Goal: Information Seeking & Learning: Learn about a topic

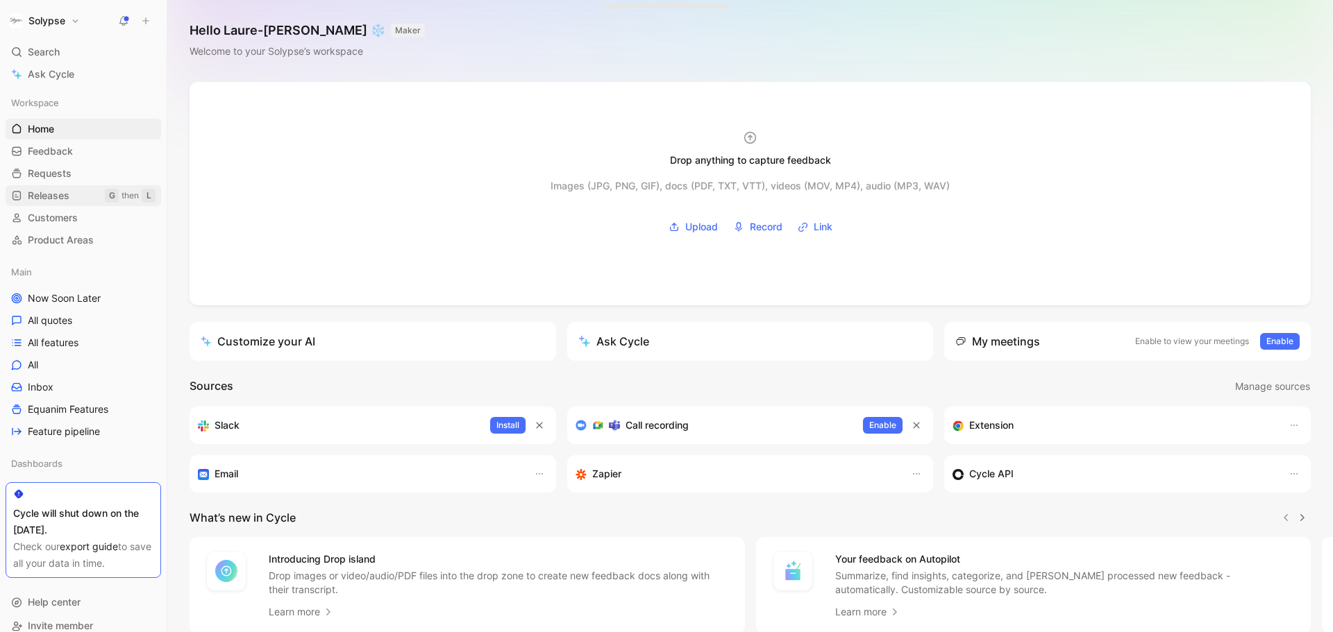
click at [69, 196] on span "Releases" at bounding box center [49, 196] width 42 height 14
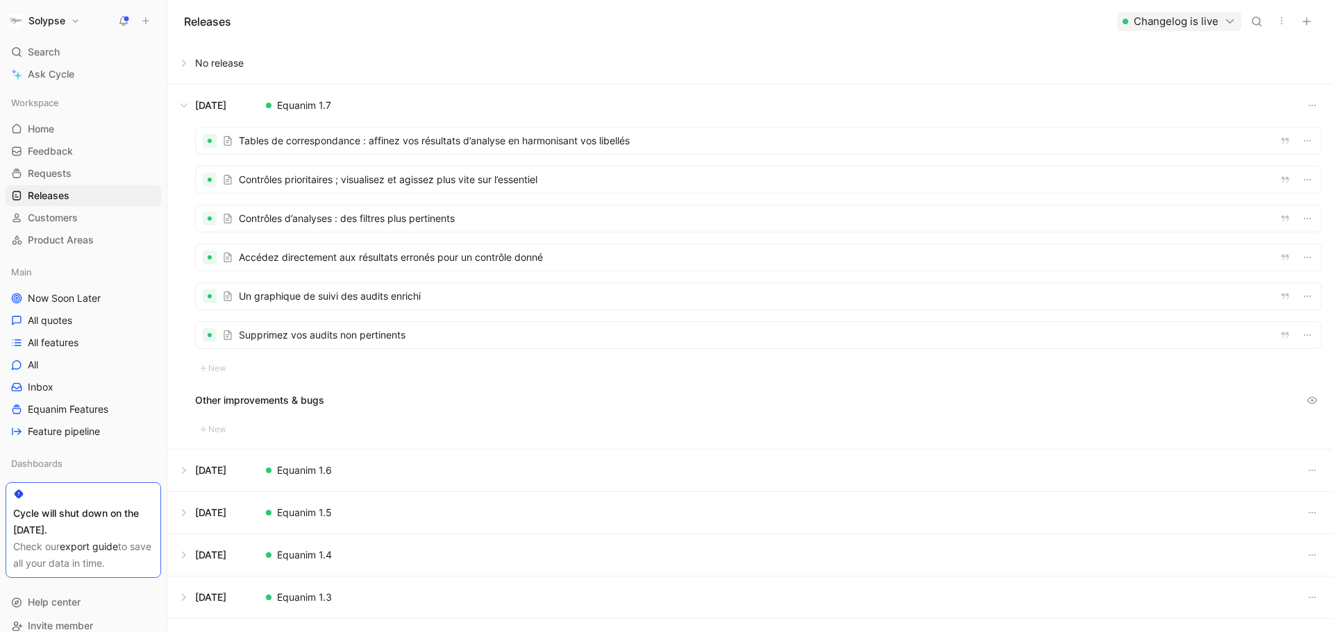
scroll to position [71, 0]
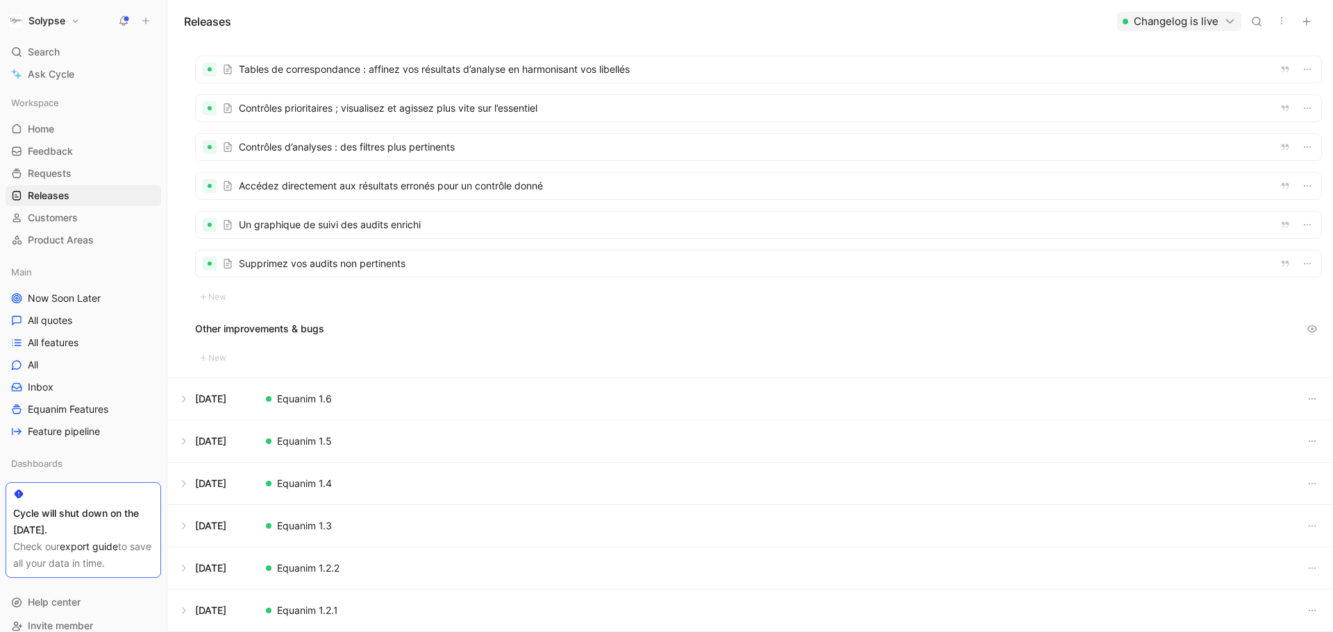
click at [294, 609] on button at bounding box center [750, 611] width 1164 height 42
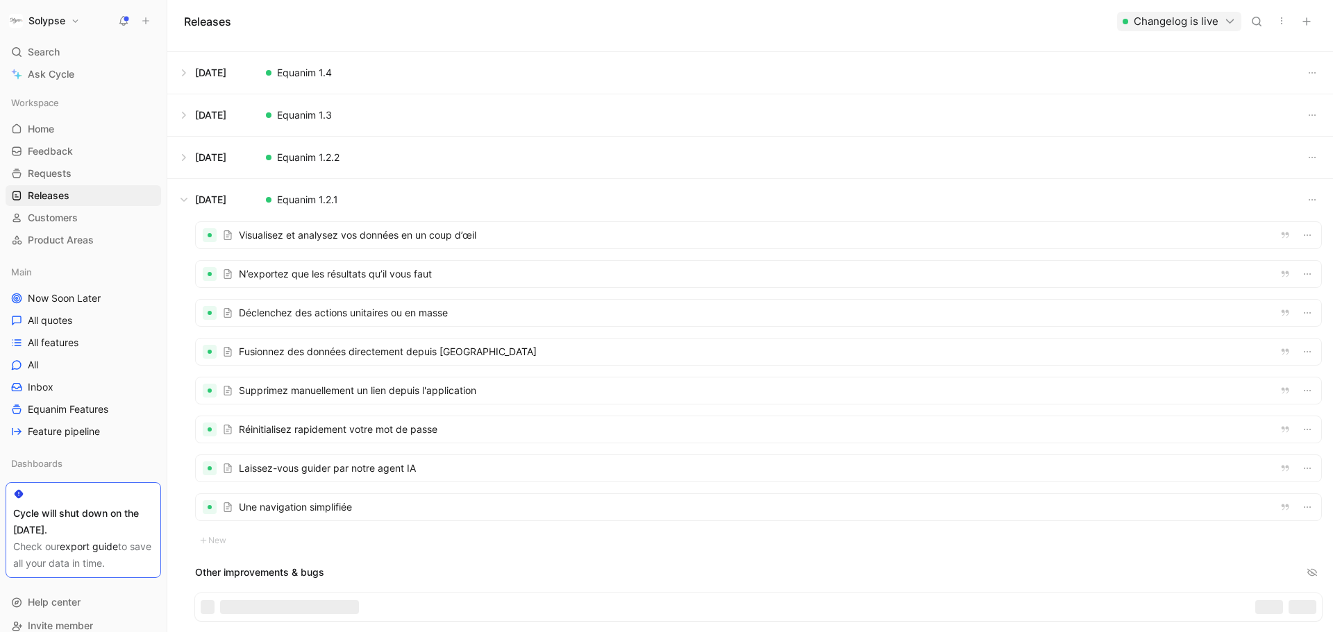
scroll to position [160, 0]
click at [325, 239] on div at bounding box center [758, 234] width 1125 height 26
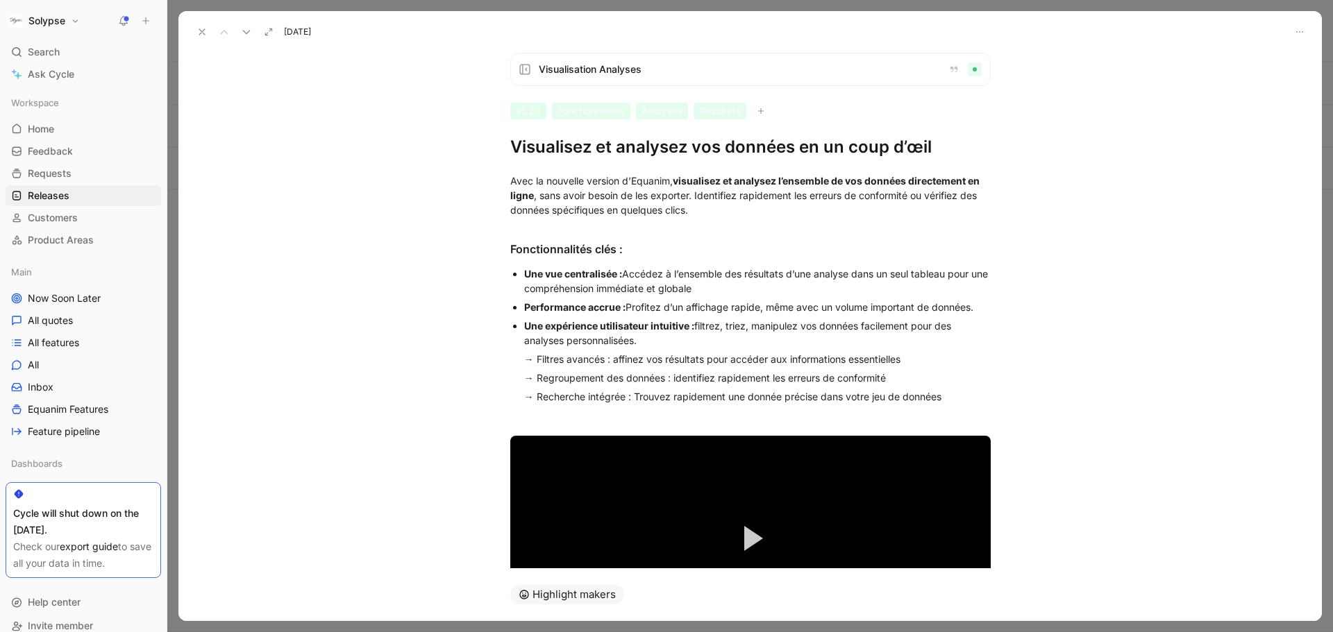
click at [512, 147] on h1 "Visualisez et analysez vos données en un coup d’œil" at bounding box center [750, 147] width 480 height 22
click at [524, 147] on h1 "Visualisez et analysez vos données en un coup d’œil" at bounding box center [750, 147] width 480 height 22
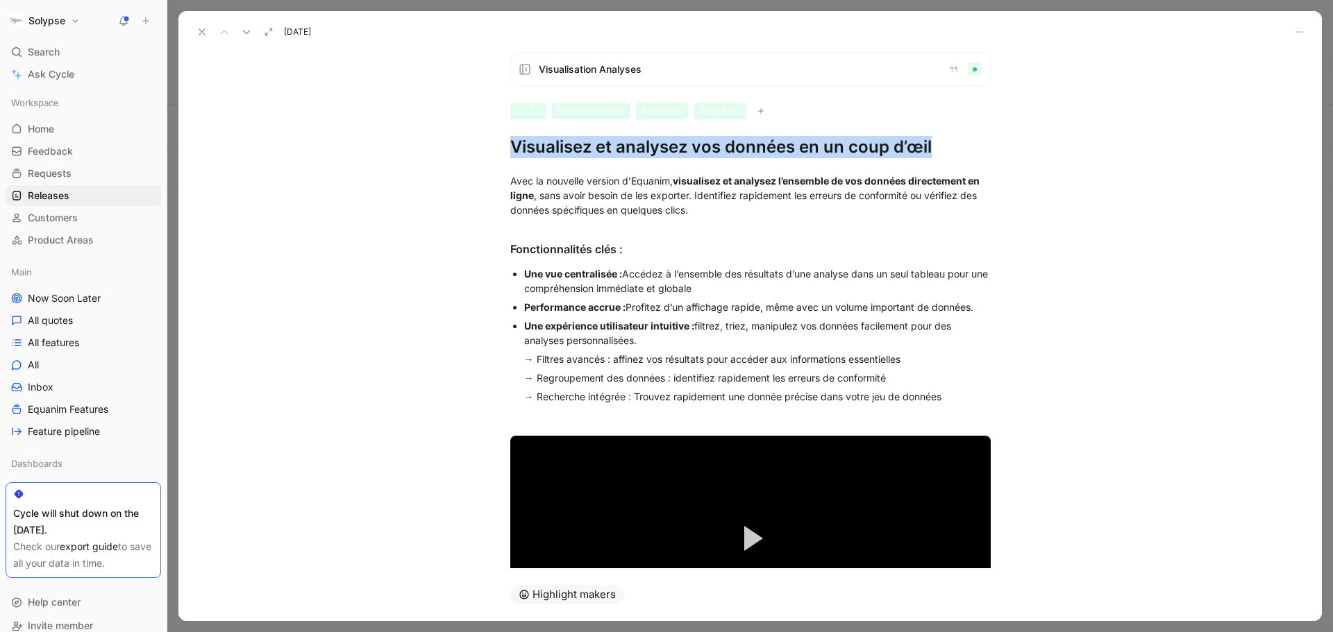
click at [524, 147] on h1 "Visualisez et analysez vos données en un coup d’œil" at bounding box center [750, 147] width 480 height 22
copy h1 "Visualisez et analysez vos données en un coup d’œil"
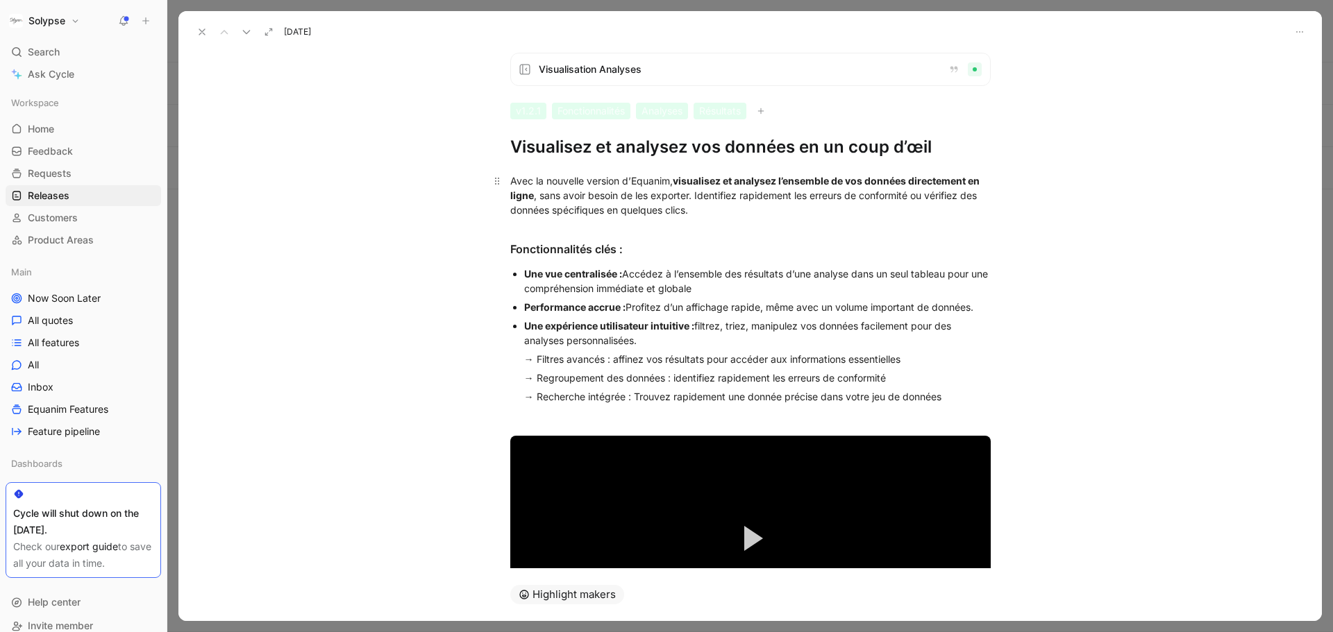
click at [555, 199] on div "Avec la nouvelle version d’Equanim, visualisez et analysez l’ensemble de vos do…" at bounding box center [750, 196] width 480 height 44
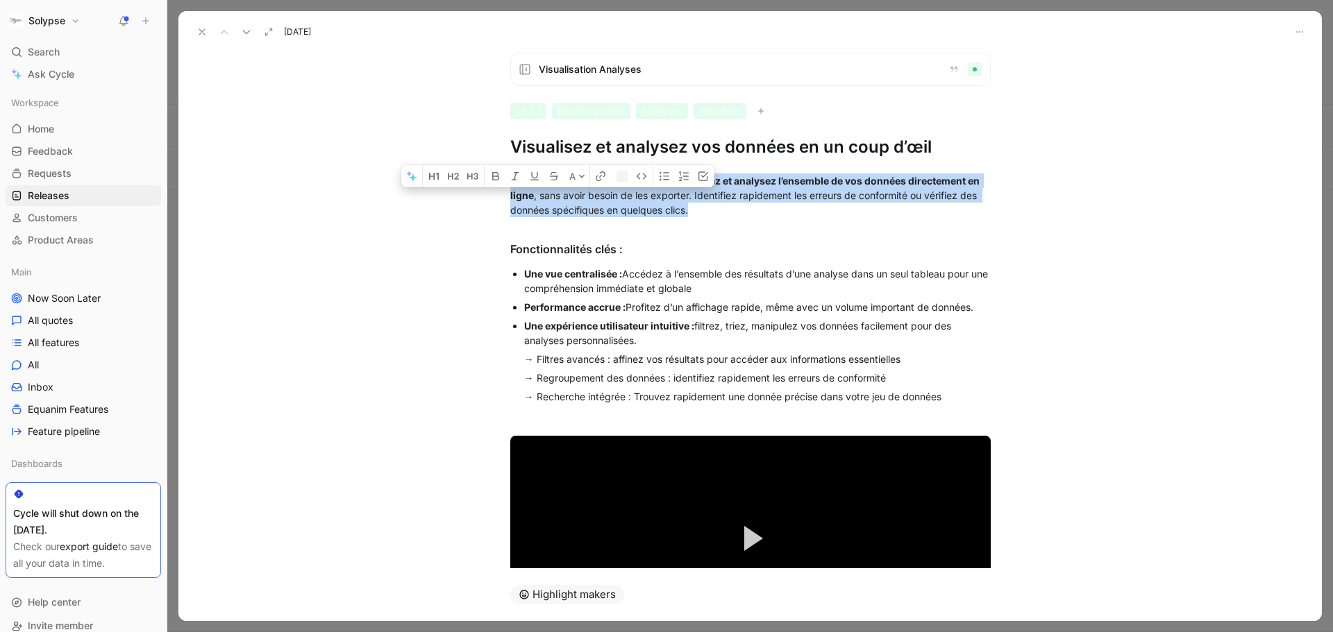
click at [555, 199] on div "Avec la nouvelle version d’Equanim, visualisez et analysez l’ensemble de vos do…" at bounding box center [750, 196] width 480 height 44
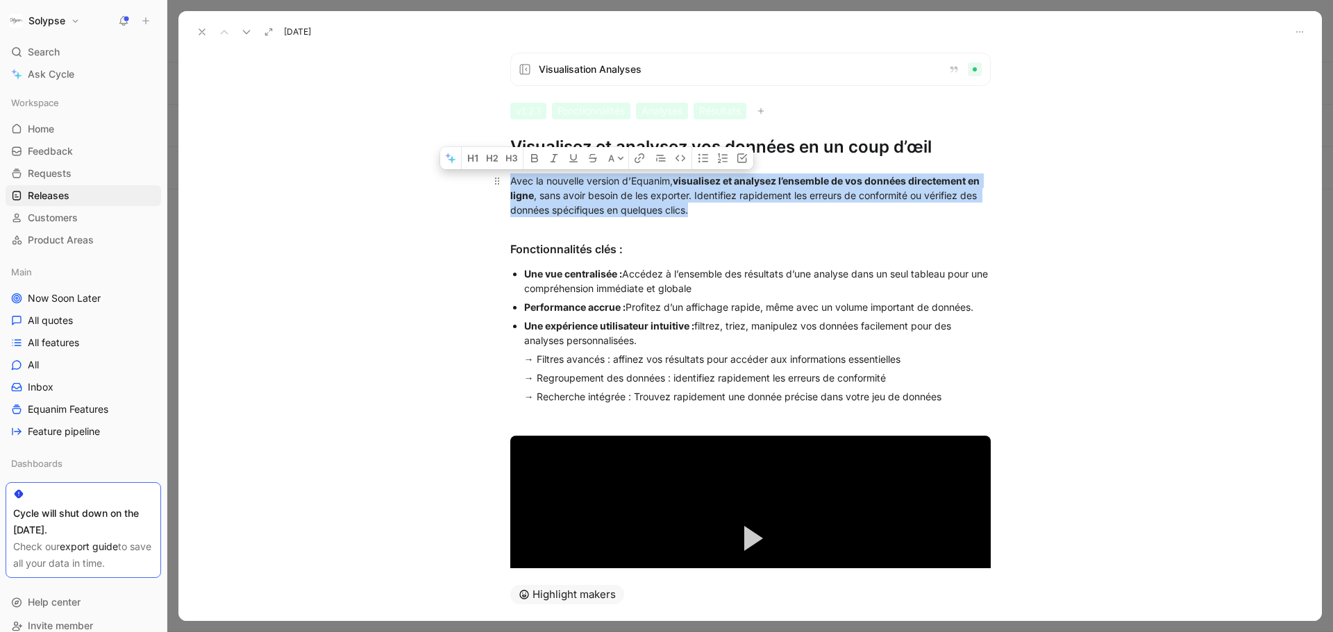
copy div "Avec la nouvelle version d’Equanim, visualisez et analysez l’ensemble de vos do…"
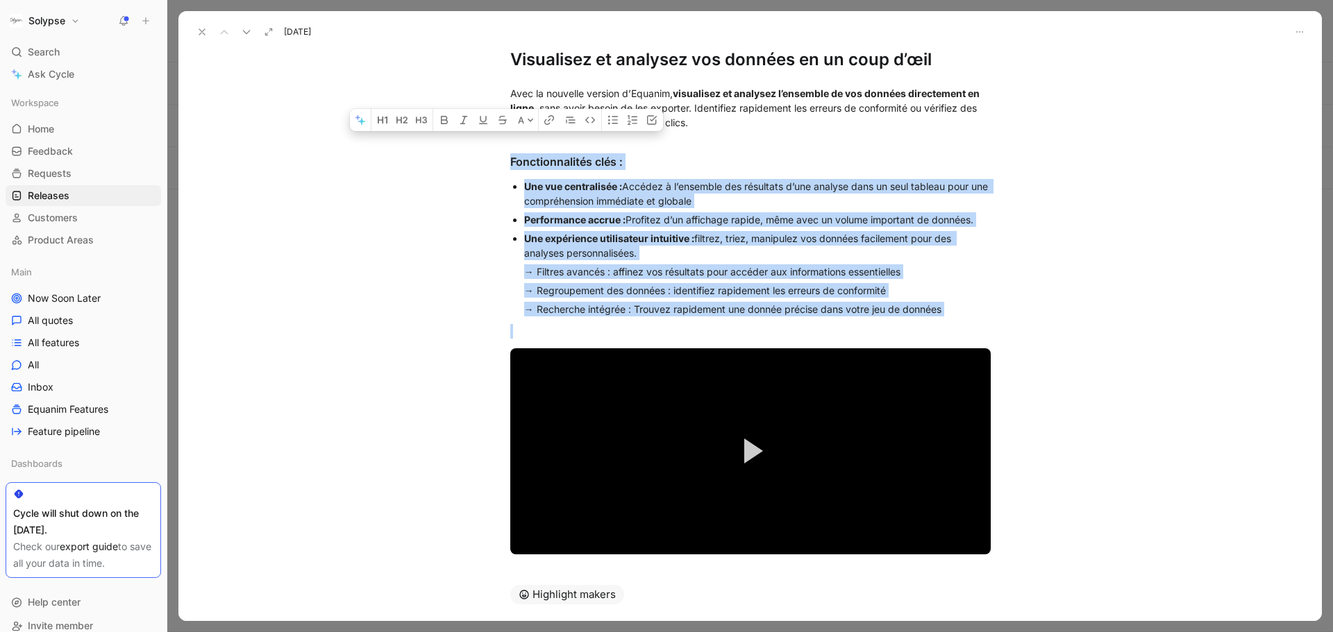
scroll to position [106, 0]
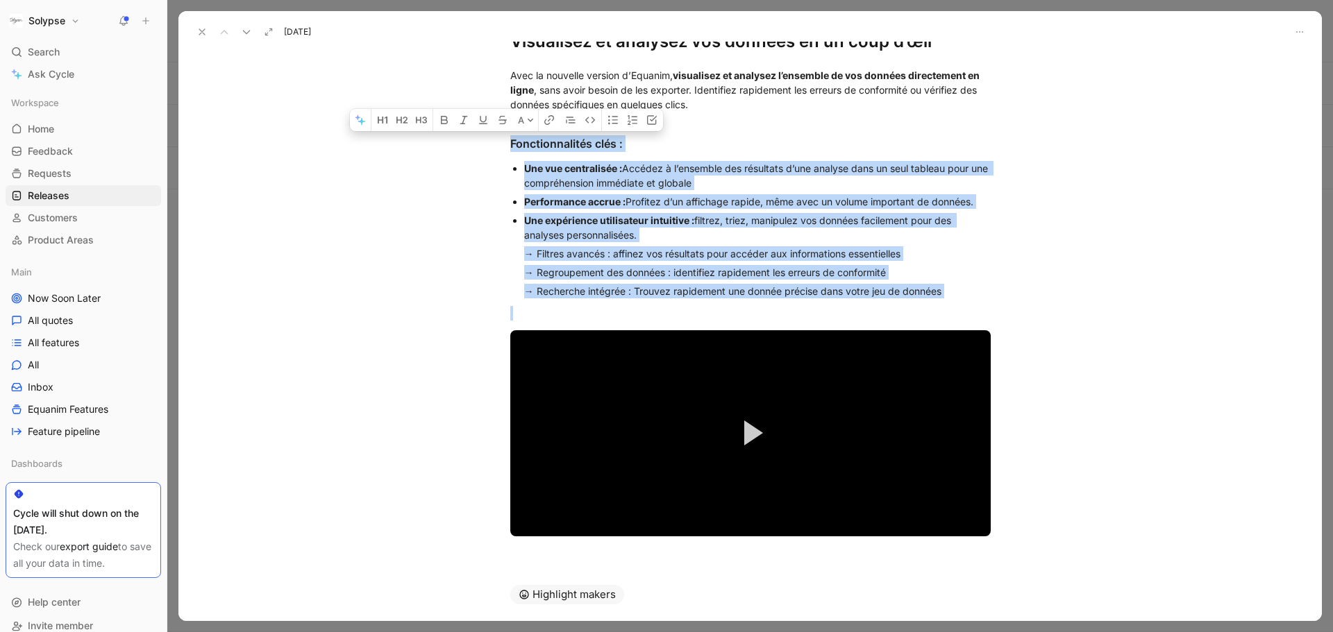
drag, startPoint x: 507, startPoint y: 247, endPoint x: 997, endPoint y: 523, distance: 562.5
click at [997, 523] on div "Avec la nouvelle version d’Equanim, visualisez et analysez l’ensemble de vos do…" at bounding box center [749, 302] width 1143 height 499
copy div "Fonctionnalités clés : Une vue centralisée : Accédez à l’ensemble des résultats…"
click at [562, 450] on video "Video Player" at bounding box center [750, 433] width 480 height 206
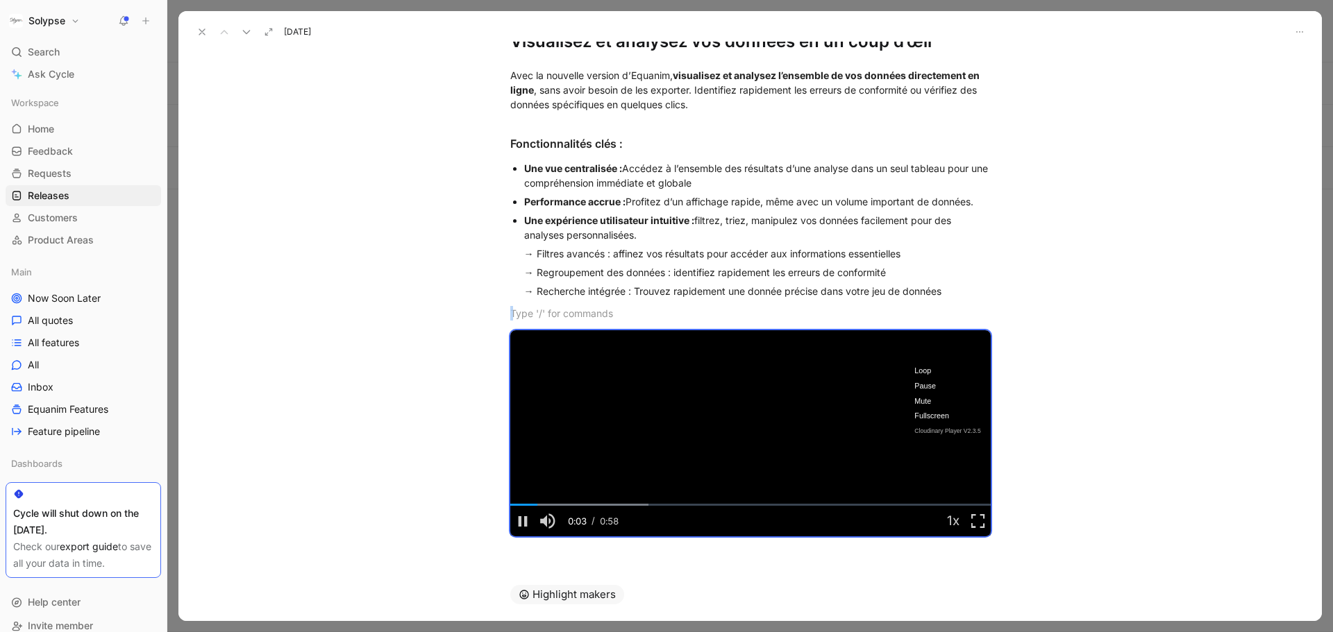
click at [201, 33] on icon at bounding box center [201, 31] width 11 height 11
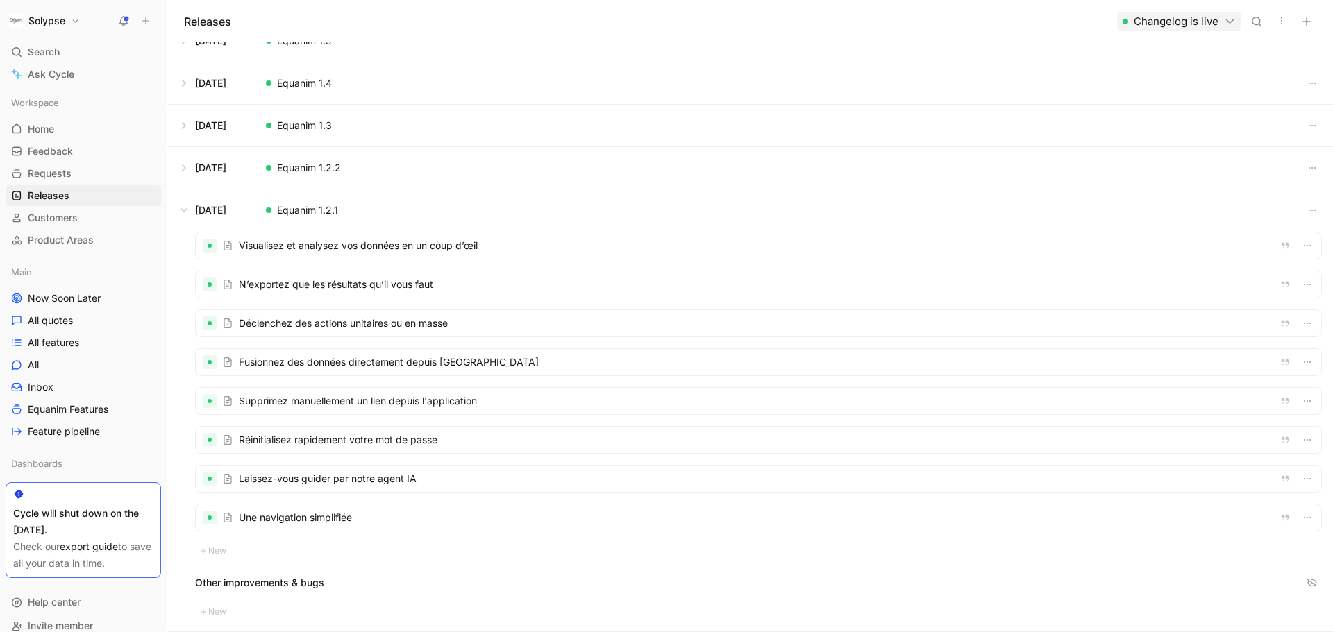
click at [335, 514] on div at bounding box center [758, 518] width 1125 height 26
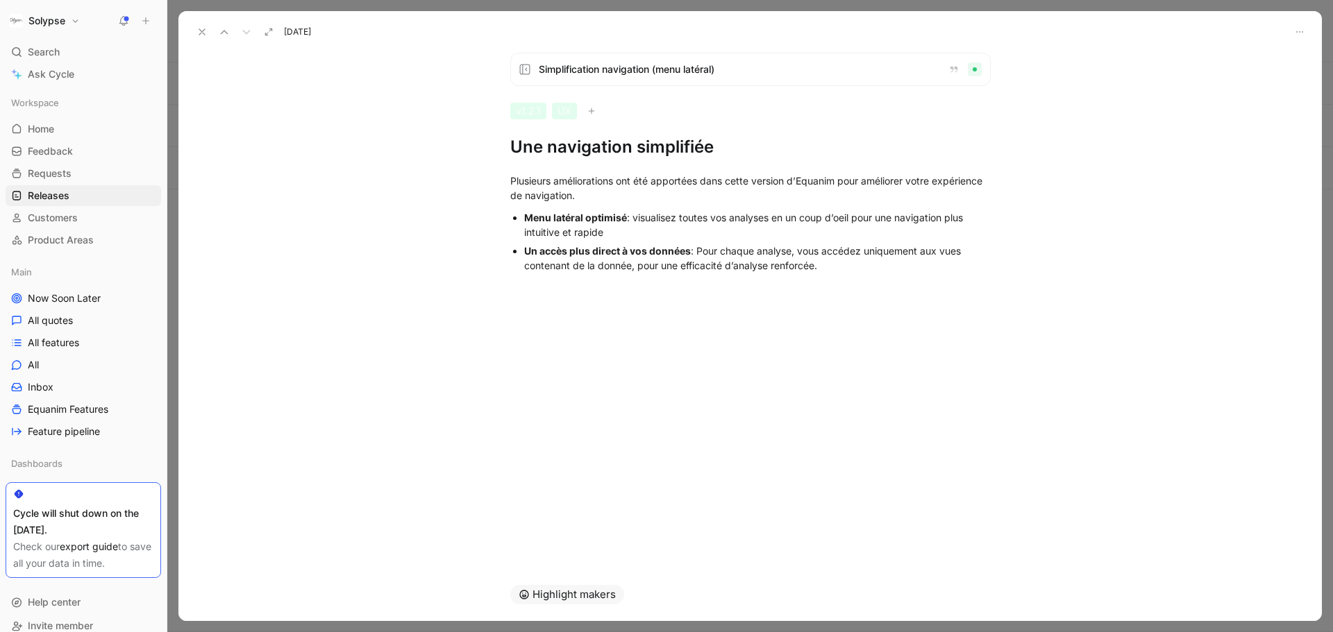
click at [193, 24] on button at bounding box center [201, 31] width 19 height 19
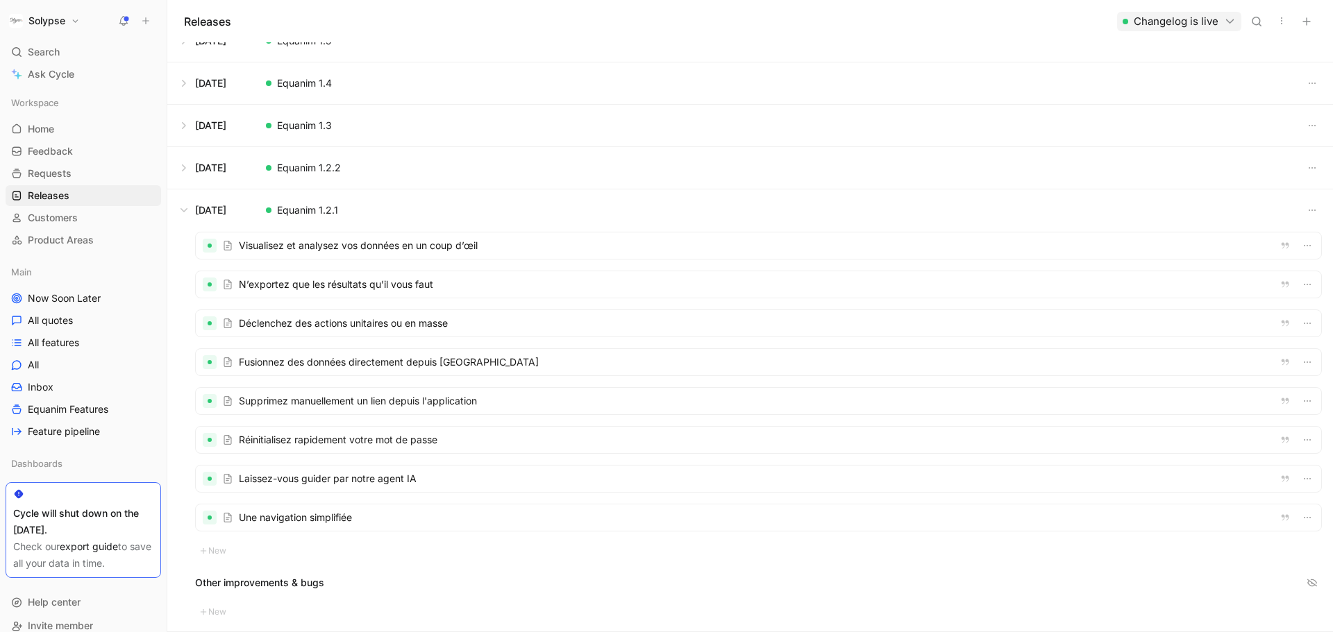
click at [379, 251] on div at bounding box center [758, 246] width 1125 height 26
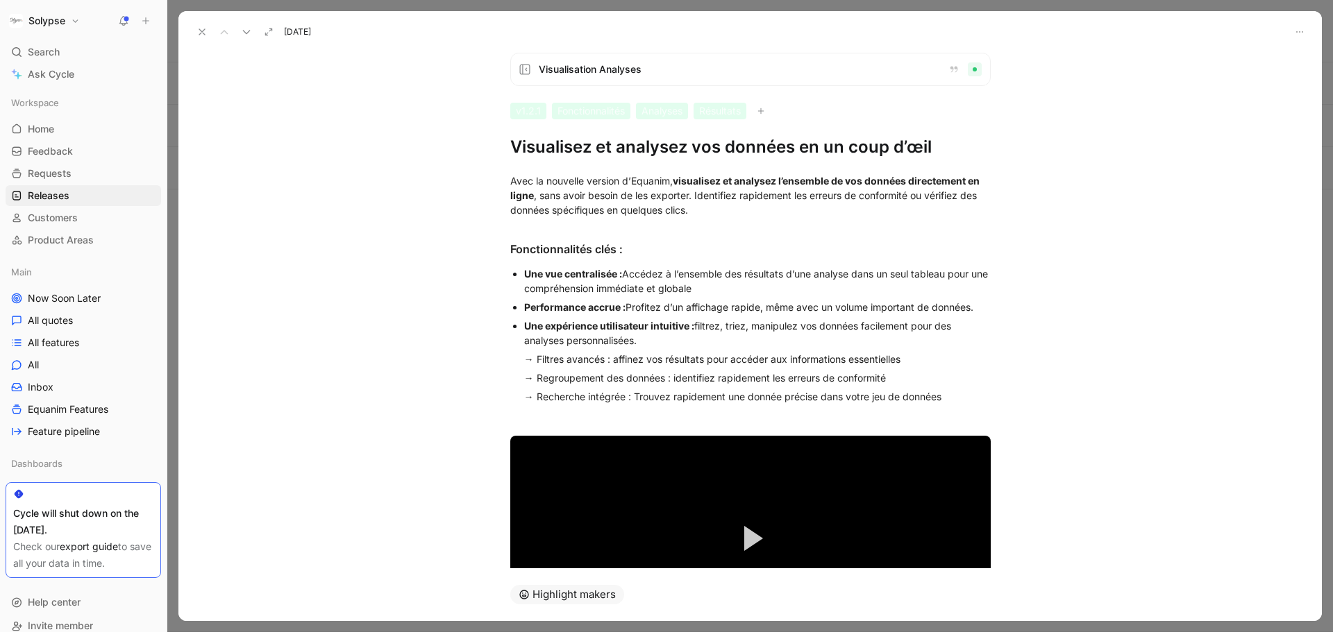
scroll to position [106, 0]
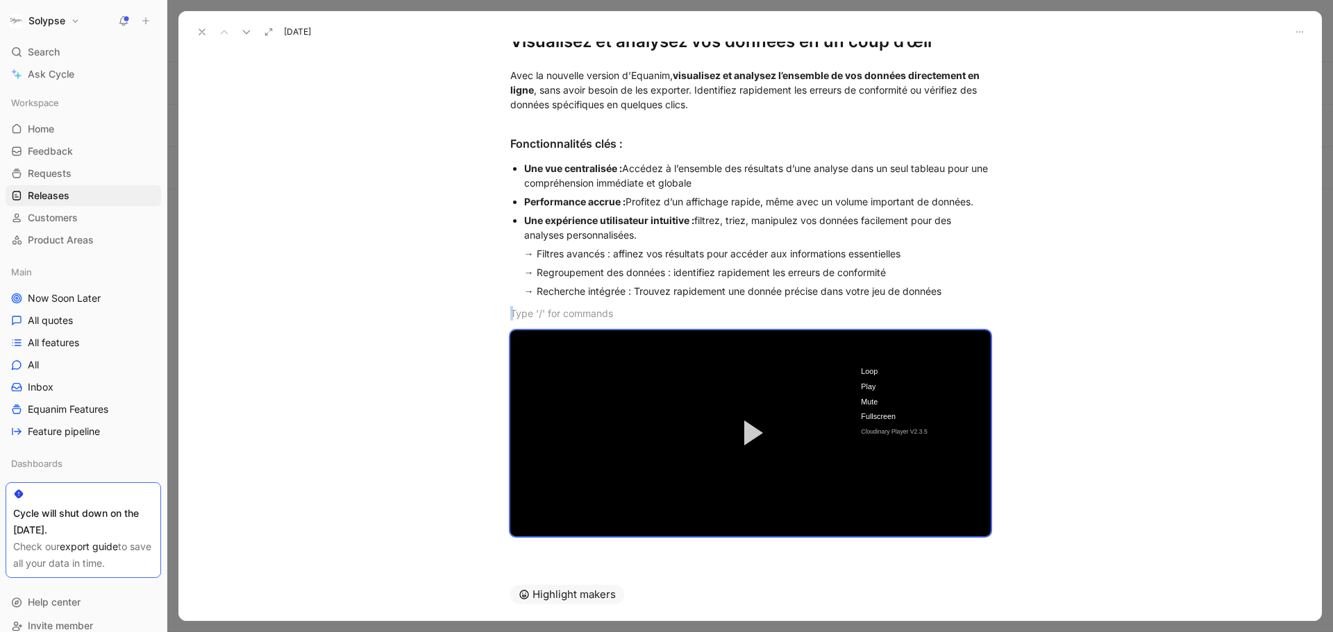
click at [198, 32] on icon at bounding box center [201, 31] width 11 height 11
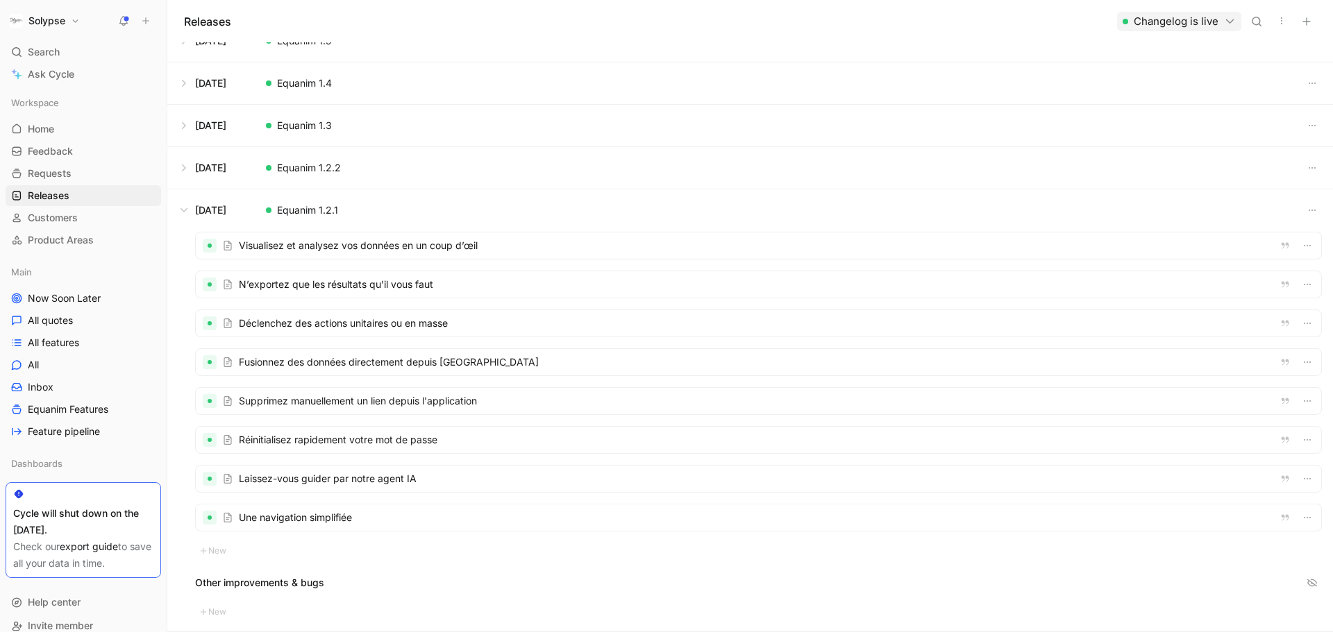
click at [423, 243] on div at bounding box center [758, 246] width 1125 height 26
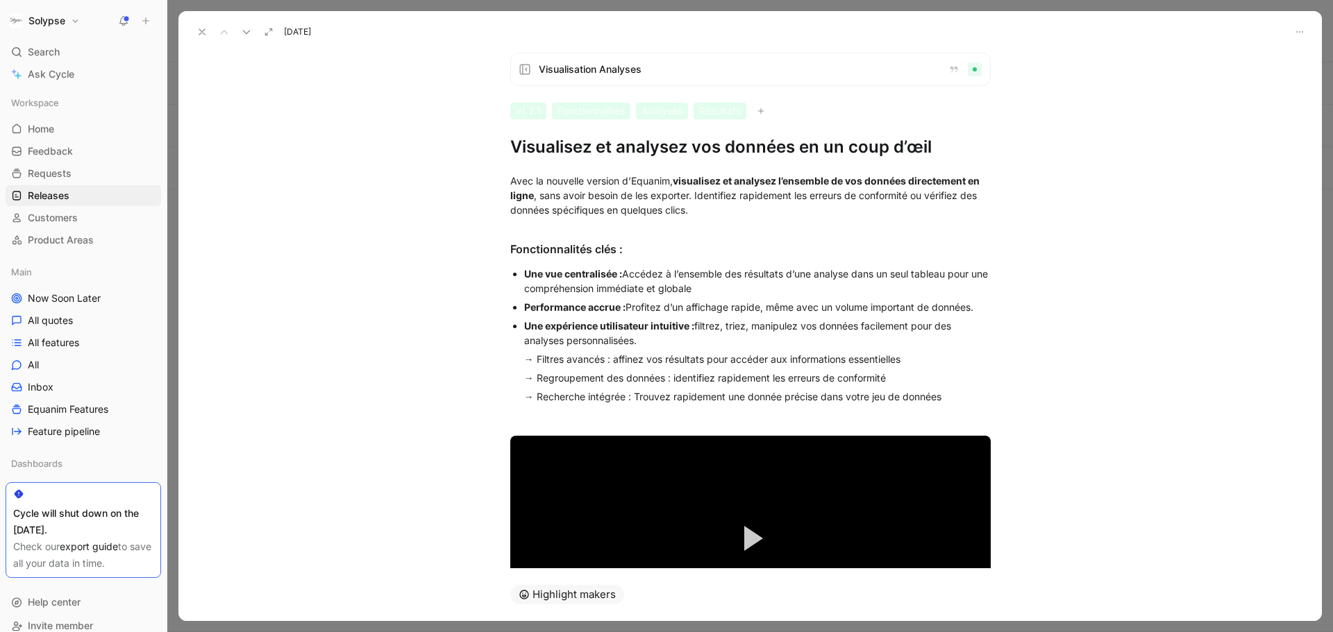
scroll to position [106, 0]
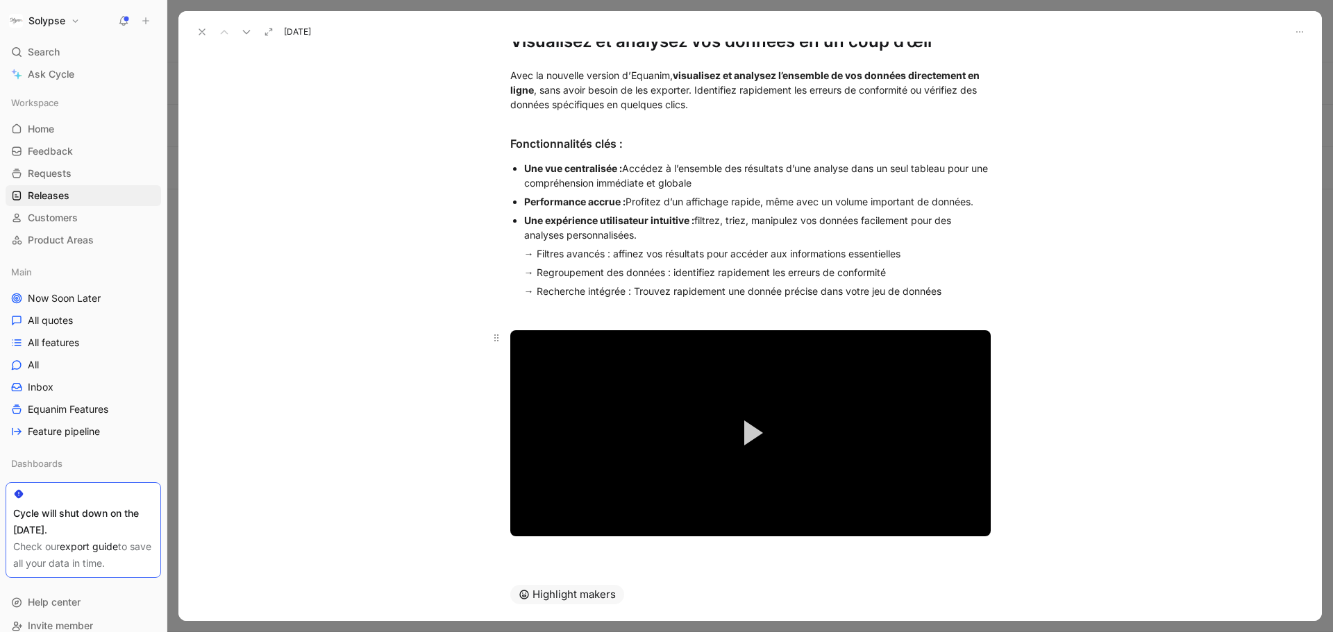
click at [895, 396] on video "Video Player" at bounding box center [750, 433] width 480 height 206
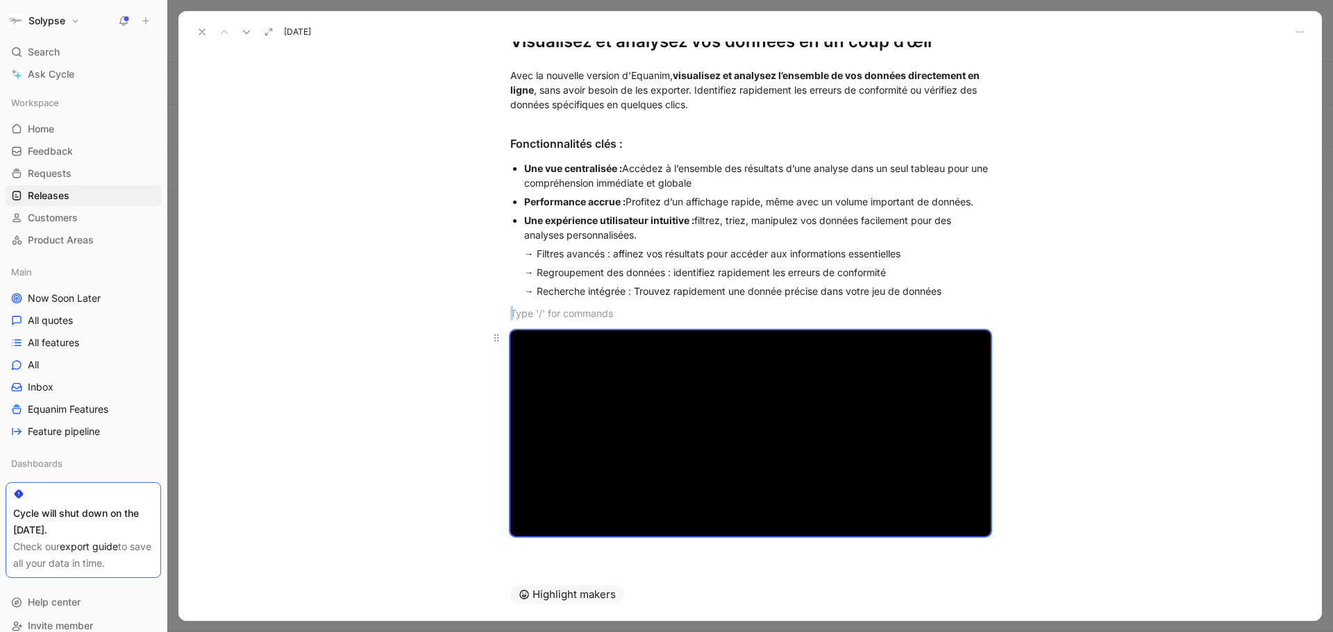
drag, startPoint x: 820, startPoint y: 630, endPoint x: 579, endPoint y: 475, distance: 286.3
click at [579, 475] on video "Video Player" at bounding box center [750, 433] width 480 height 206
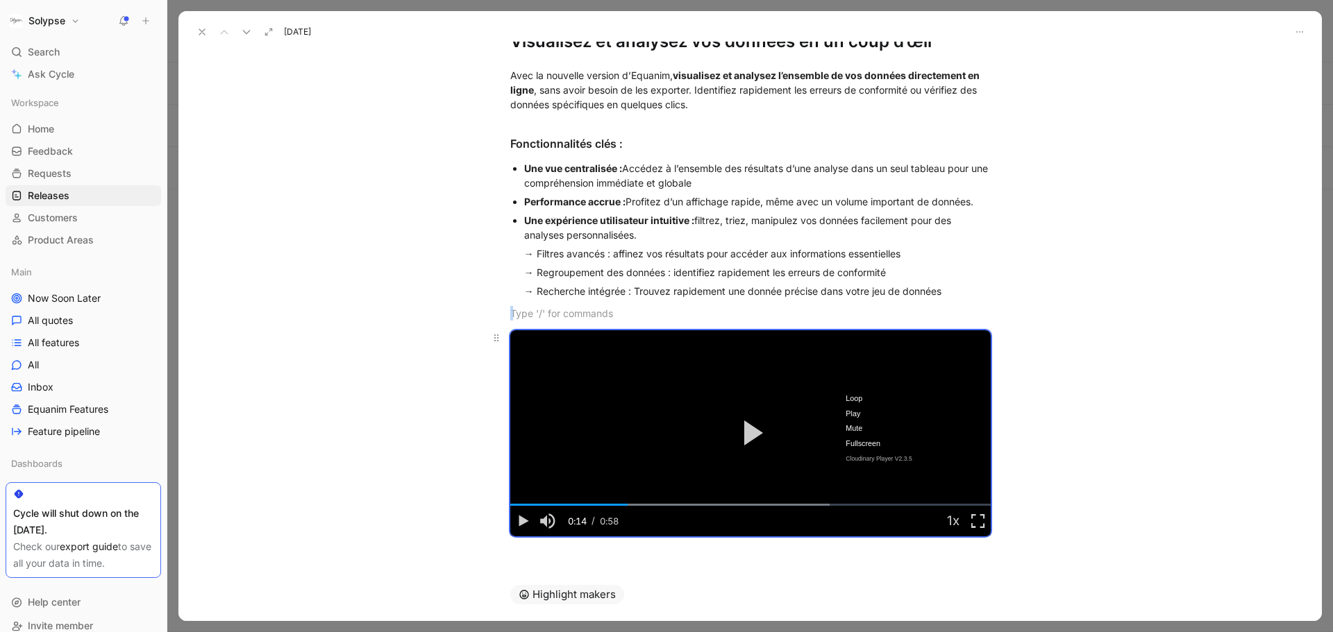
click at [971, 335] on video "Video Player" at bounding box center [750, 433] width 480 height 206
click at [203, 31] on icon at bounding box center [201, 31] width 11 height 11
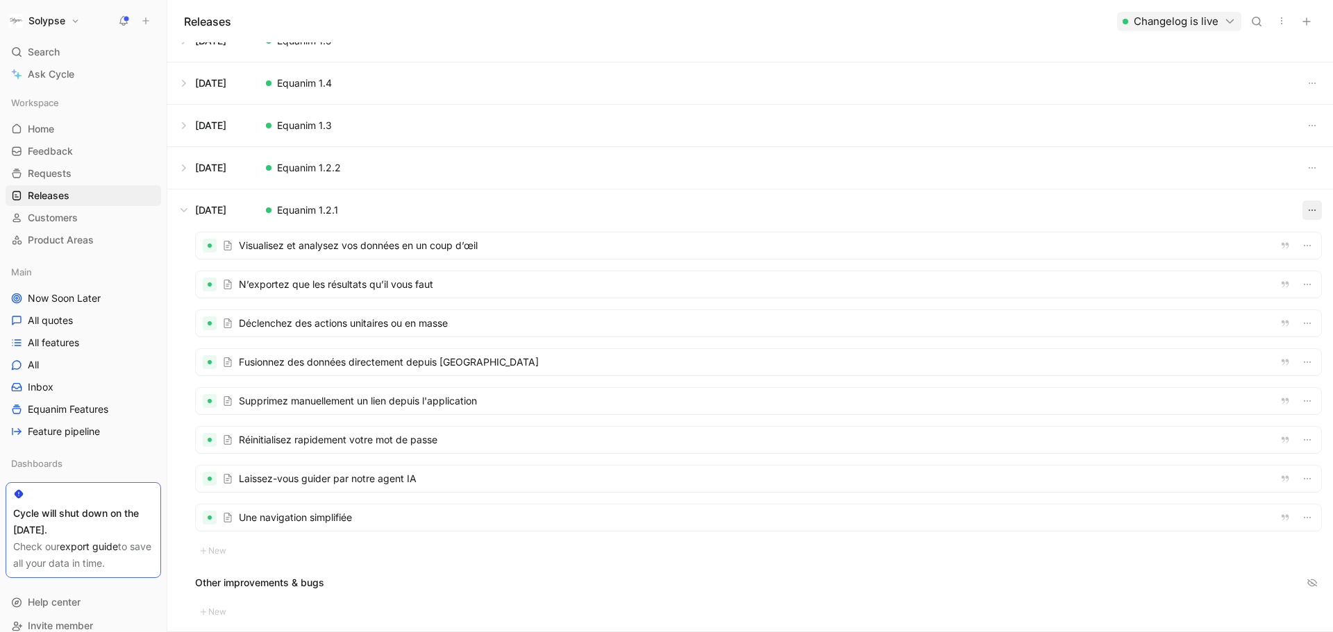
click at [1306, 208] on icon "button" at bounding box center [1311, 210] width 11 height 11
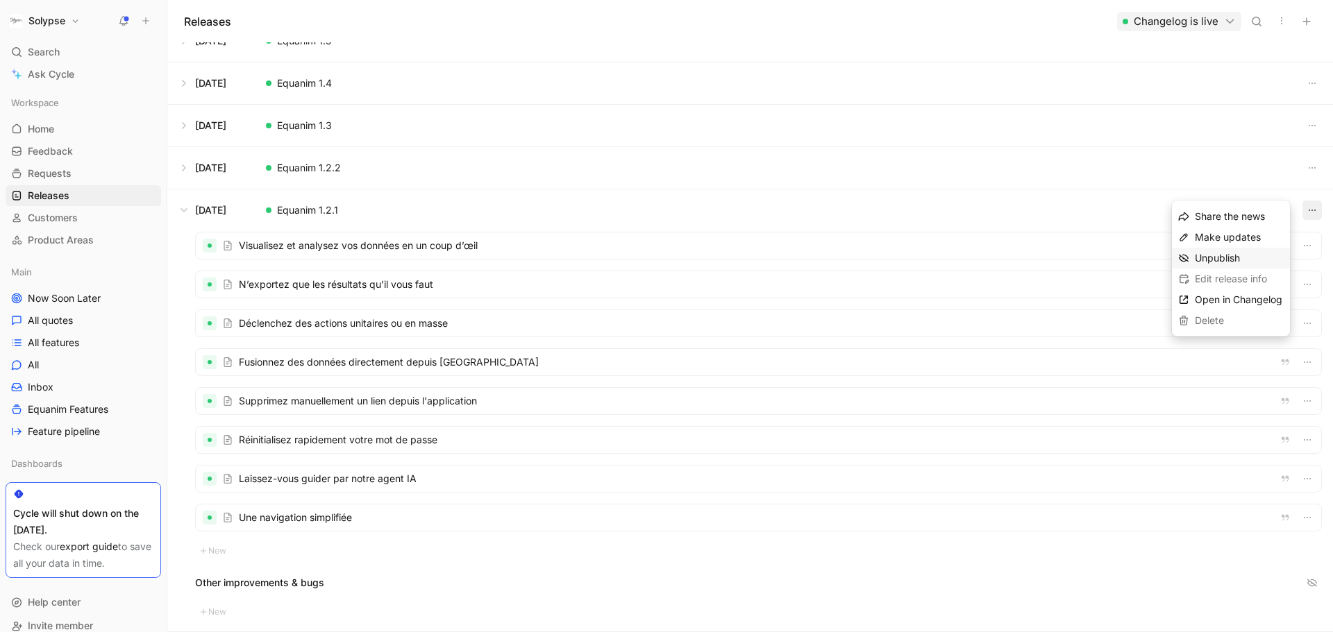
click at [1208, 255] on span "Unpublish" at bounding box center [1217, 258] width 45 height 12
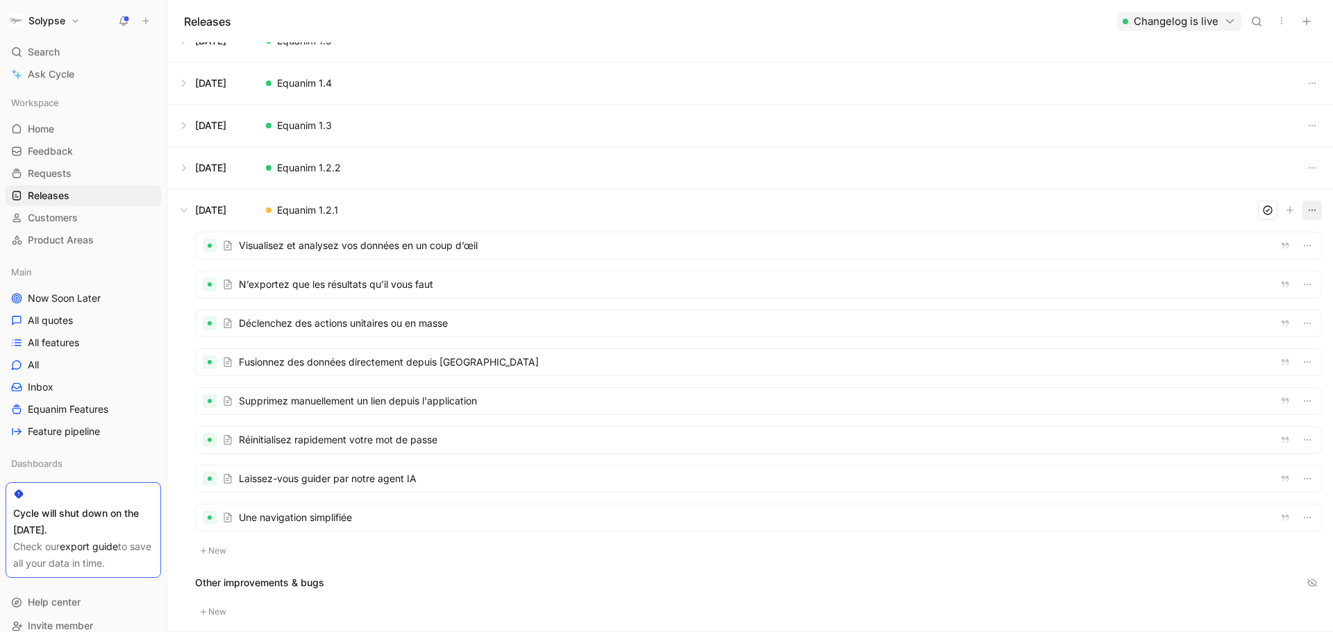
click at [402, 253] on div at bounding box center [758, 246] width 1125 height 26
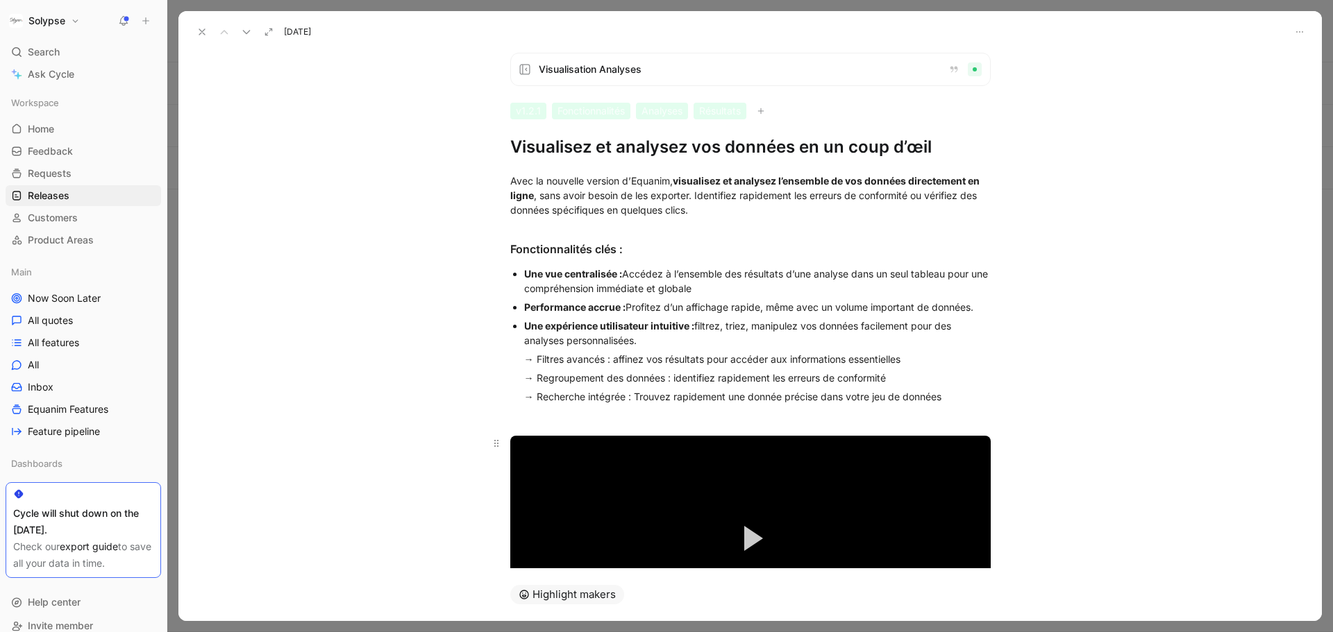
scroll to position [106, 0]
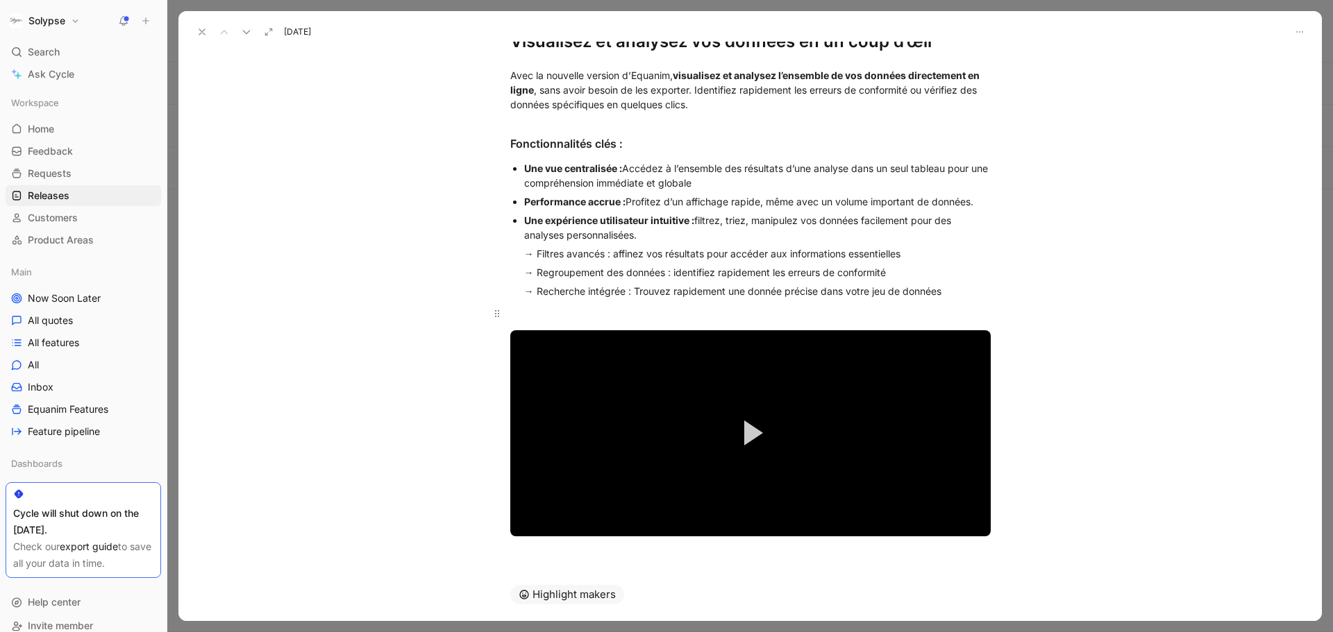
drag, startPoint x: 997, startPoint y: 524, endPoint x: 506, endPoint y: 318, distance: 532.3
click at [506, 318] on div "Avec la nouvelle version d’Equanim, visualisez et analysez l’ensemble de vos do…" at bounding box center [749, 302] width 1143 height 499
drag, startPoint x: 506, startPoint y: 318, endPoint x: 911, endPoint y: 568, distance: 476.2
click at [911, 568] on div "Avec la nouvelle version d’Equanim, visualisez et analysez l’ensemble de vos do…" at bounding box center [749, 311] width 1143 height 516
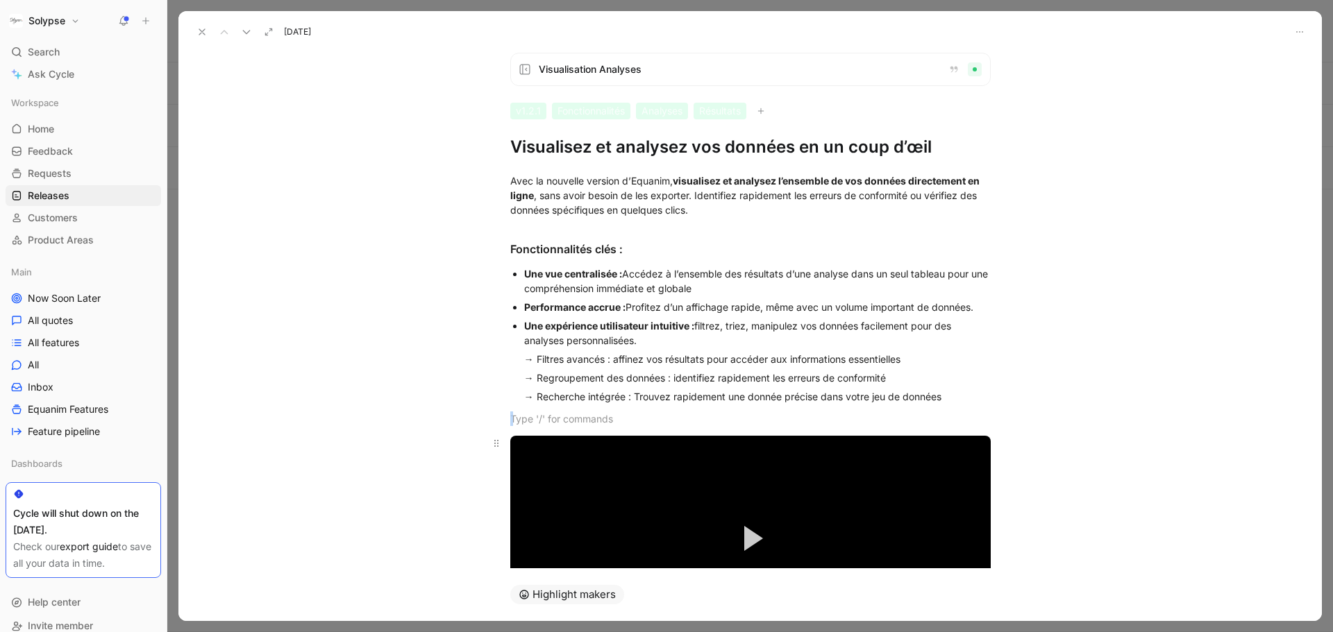
scroll to position [81, 0]
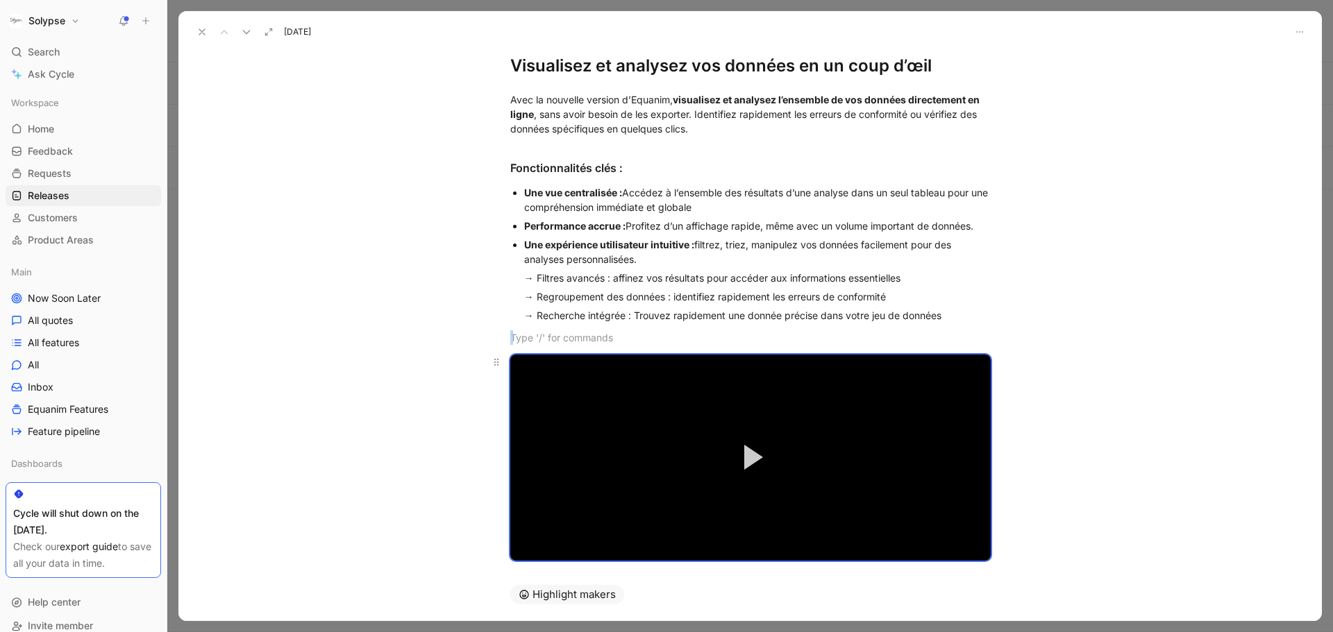
copy p
click at [877, 385] on video "Video Player" at bounding box center [750, 458] width 480 height 206
click at [1299, 31] on use "button" at bounding box center [1299, 31] width 7 height 1
click at [707, 380] on video "Video Player" at bounding box center [750, 458] width 480 height 206
click at [709, 375] on video "Video Player" at bounding box center [750, 458] width 480 height 206
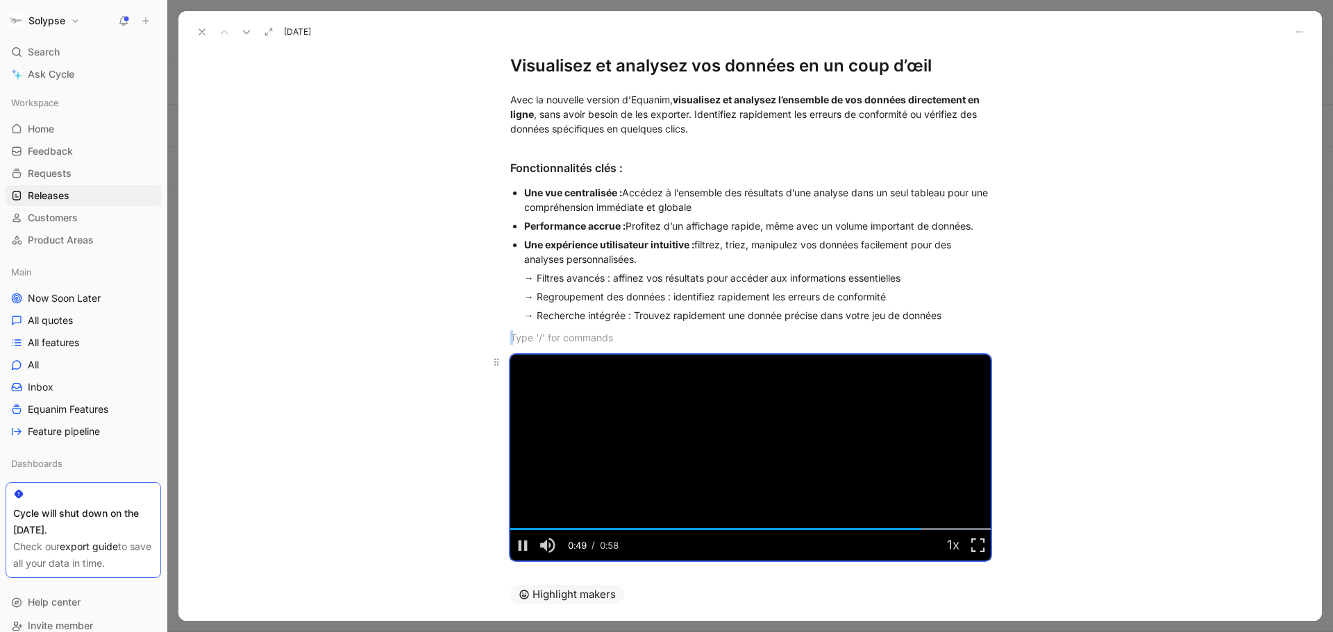
click at [709, 375] on video "Video Player" at bounding box center [750, 458] width 480 height 206
click at [199, 35] on icon at bounding box center [201, 31] width 11 height 11
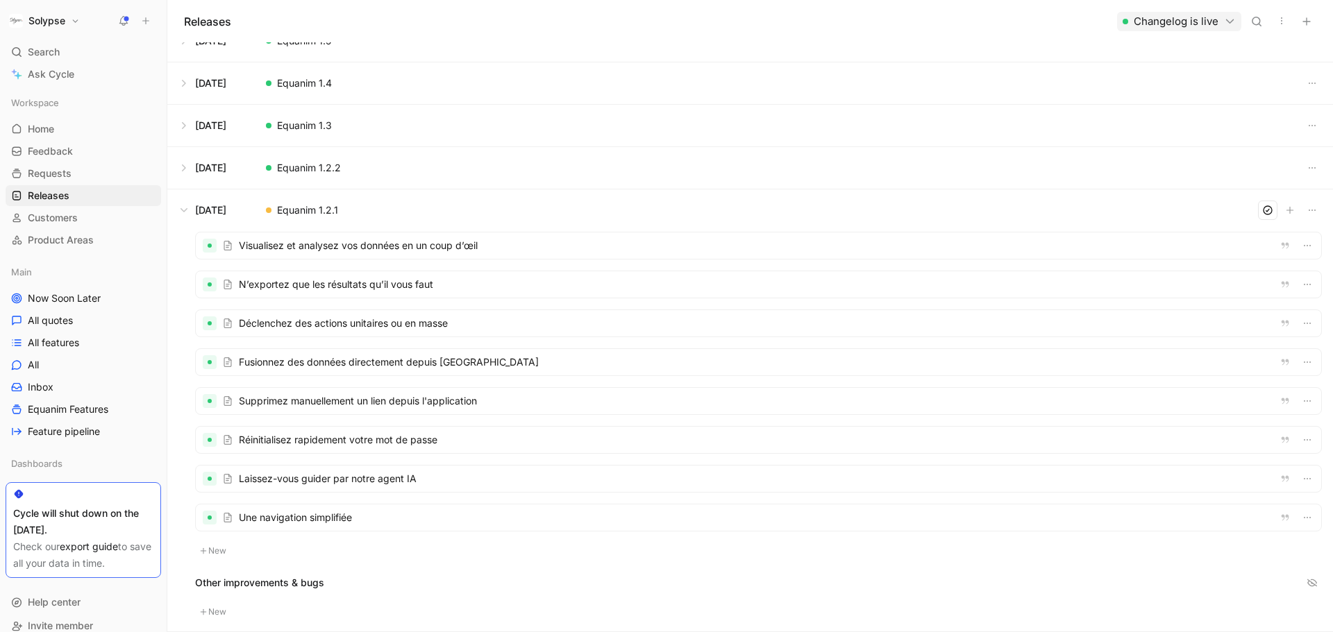
click at [434, 250] on div at bounding box center [758, 246] width 1125 height 26
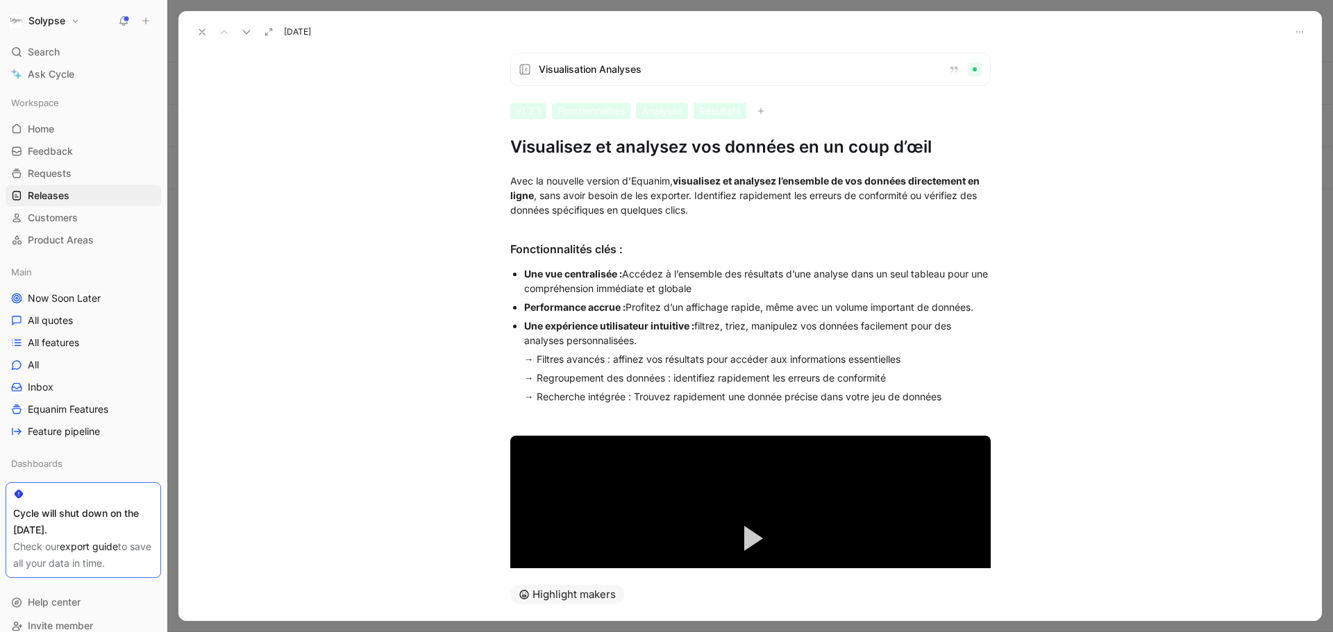
click at [201, 26] on icon at bounding box center [201, 31] width 11 height 11
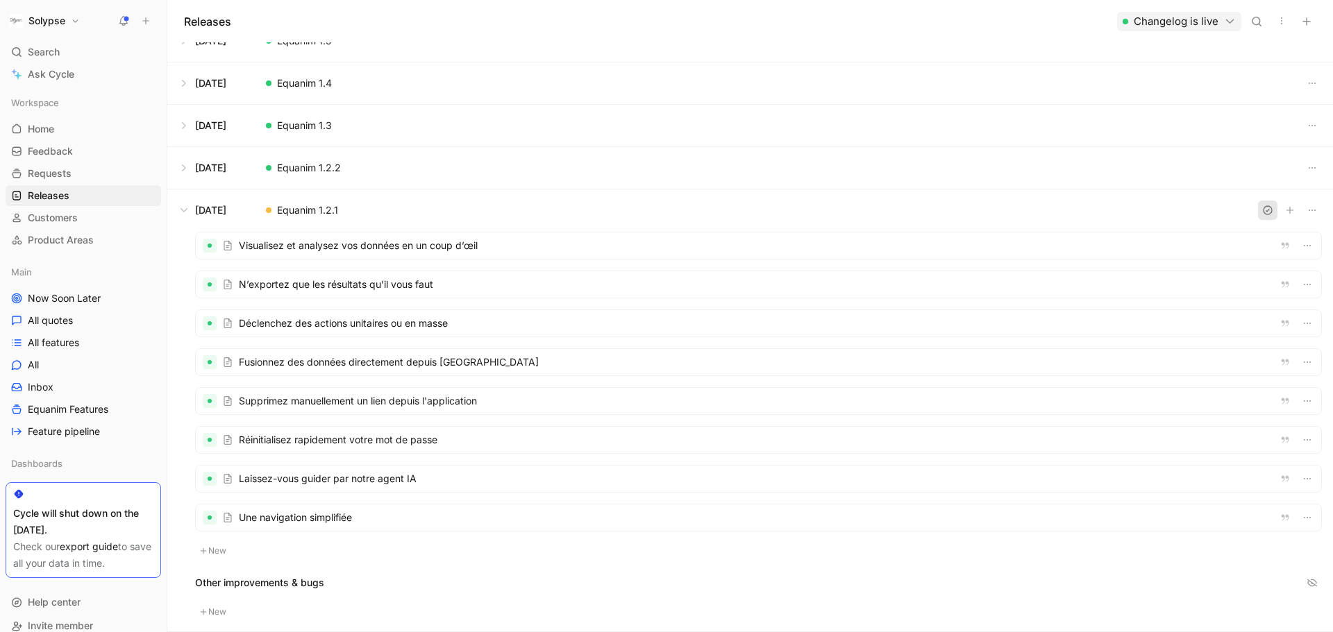
click at [1262, 210] on icon "button" at bounding box center [1267, 210] width 11 height 11
click at [396, 282] on div at bounding box center [758, 284] width 1125 height 26
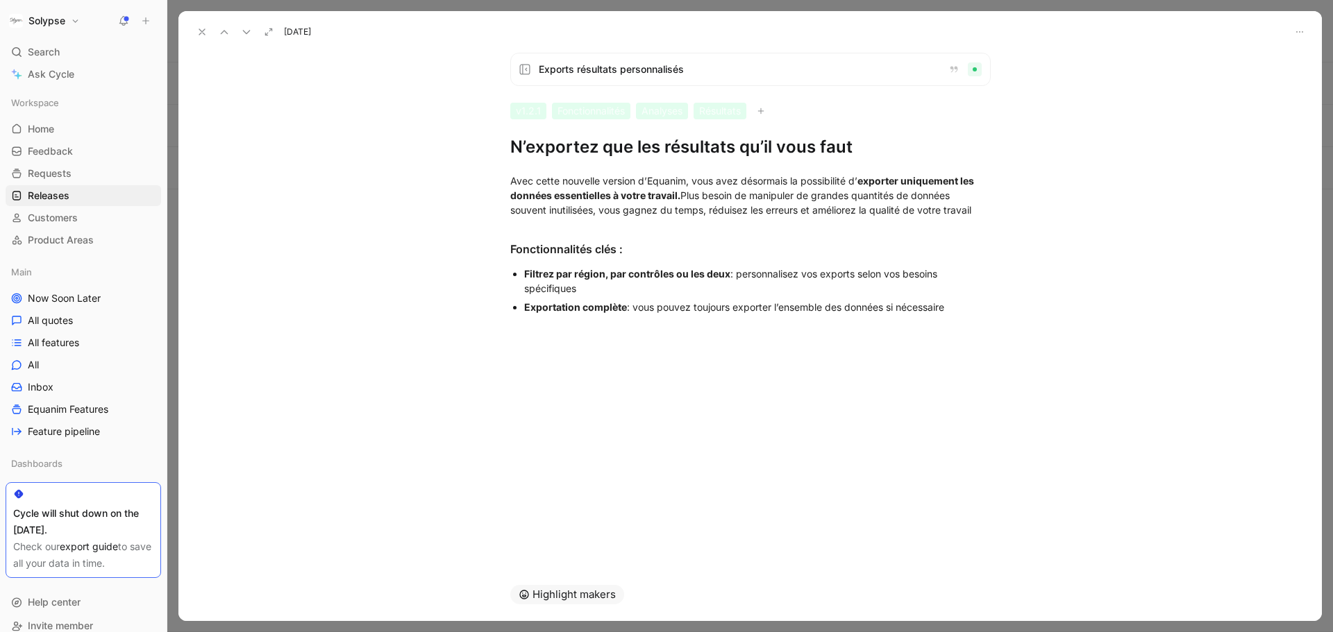
click at [603, 166] on div "Avec cette nouvelle version d’Equanim, vous avez désormais la possibilité d’ ex…" at bounding box center [749, 255] width 1143 height 195
copy div "Avec cette nouvelle version d’Equanim, vous avez désormais la possibilité d’ ex…"
click at [550, 145] on h1 "N’exportez que les résultats qu’il vous faut" at bounding box center [750, 147] width 480 height 22
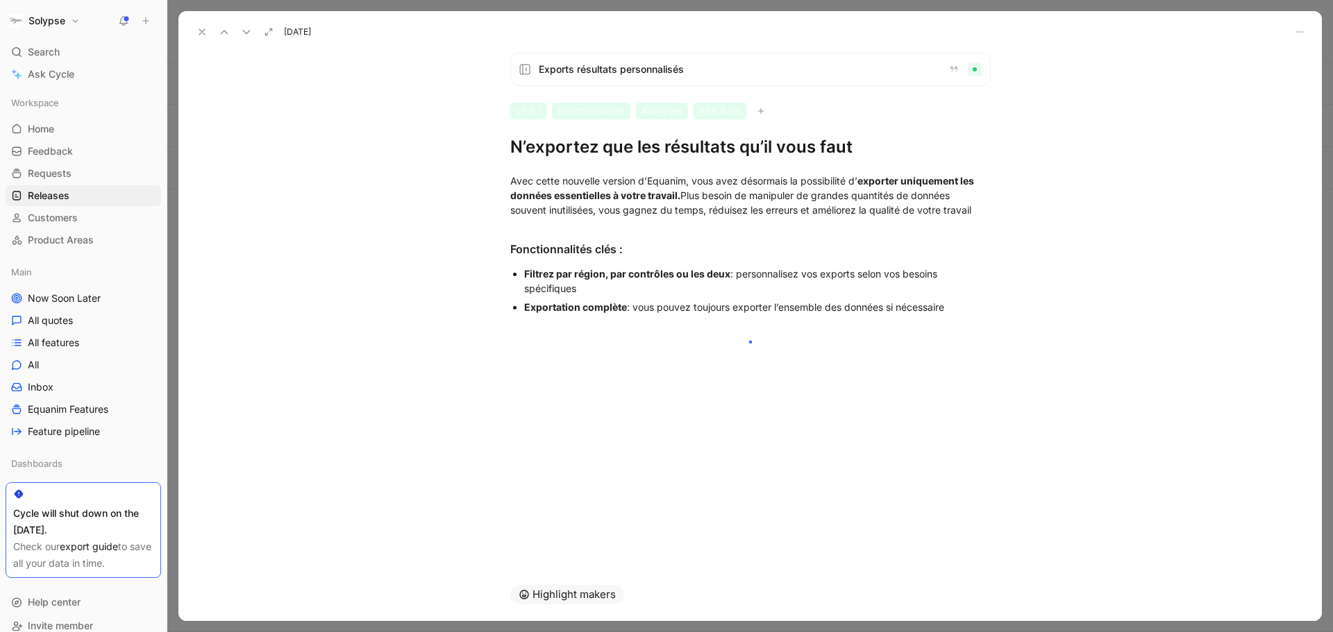
copy h1 "N’exportez que les résultats qu’il vous faut"
click at [198, 37] on button at bounding box center [201, 31] width 19 height 19
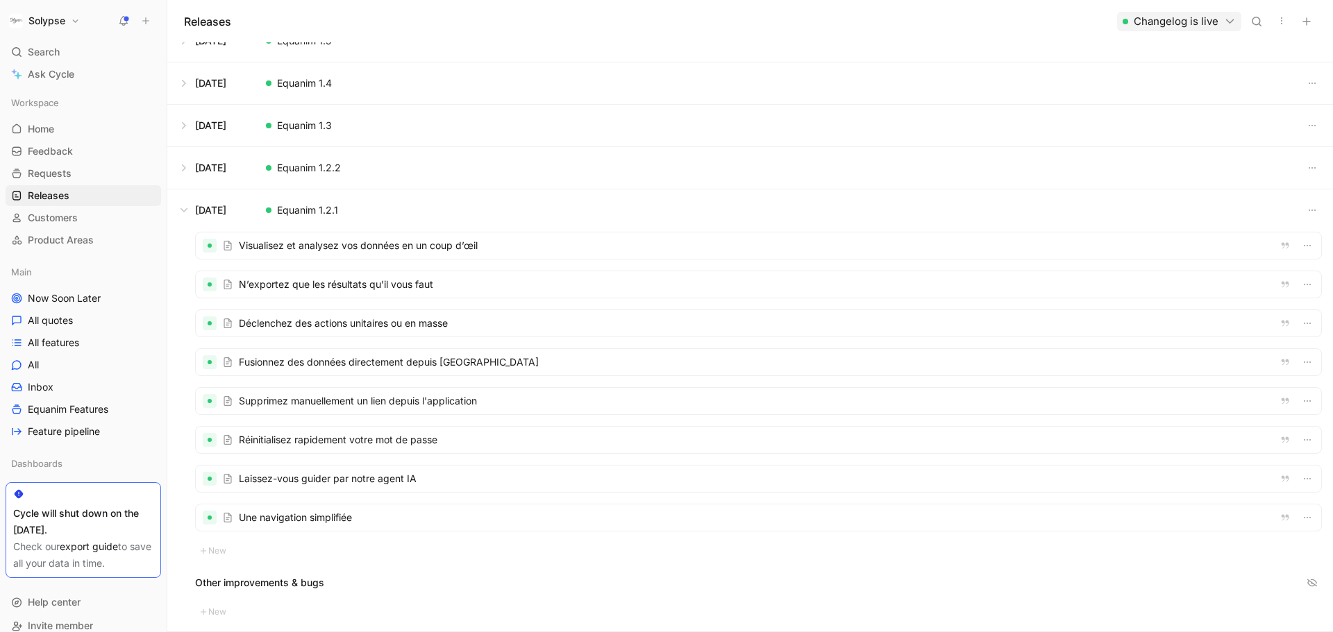
click at [350, 325] on div at bounding box center [758, 323] width 1125 height 26
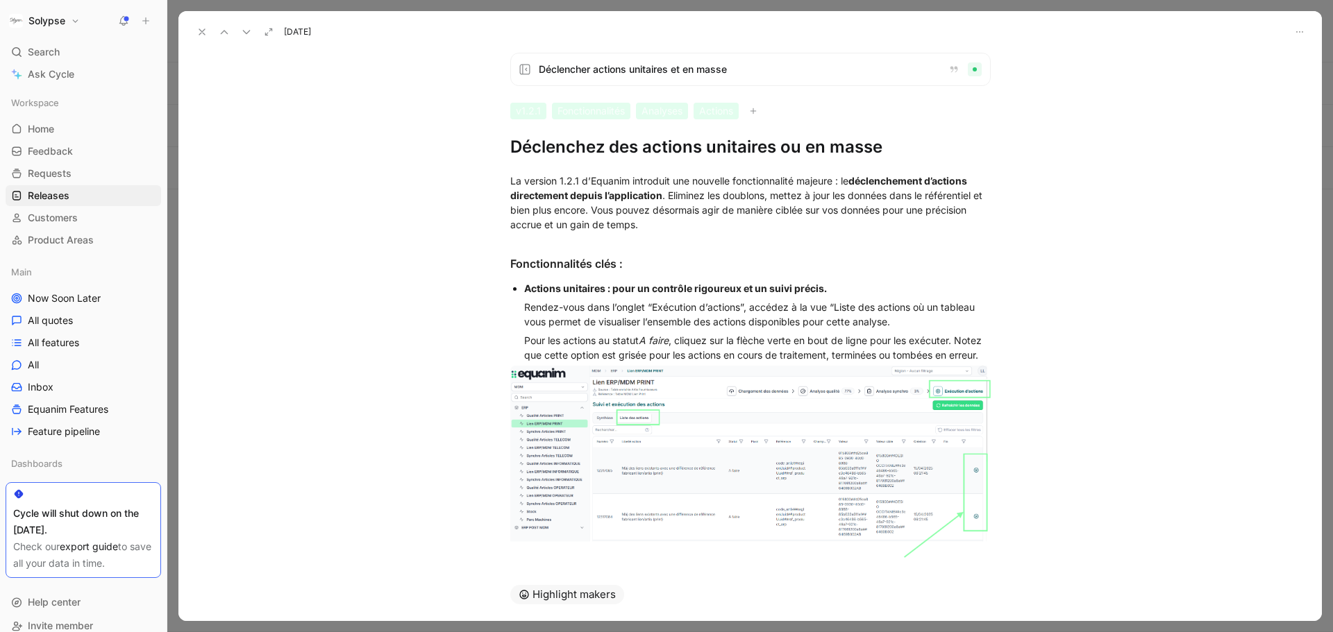
click at [684, 146] on h1 "Déclenchez des actions unitaires ou en masse" at bounding box center [750, 147] width 480 height 22
copy h1 "Déclenchez des actions unitaires ou en masse"
click at [597, 202] on div "La version 1.2.1 d’Equanim introduit une nouvelle fonctionnalité majeure : le d…" at bounding box center [750, 203] width 480 height 58
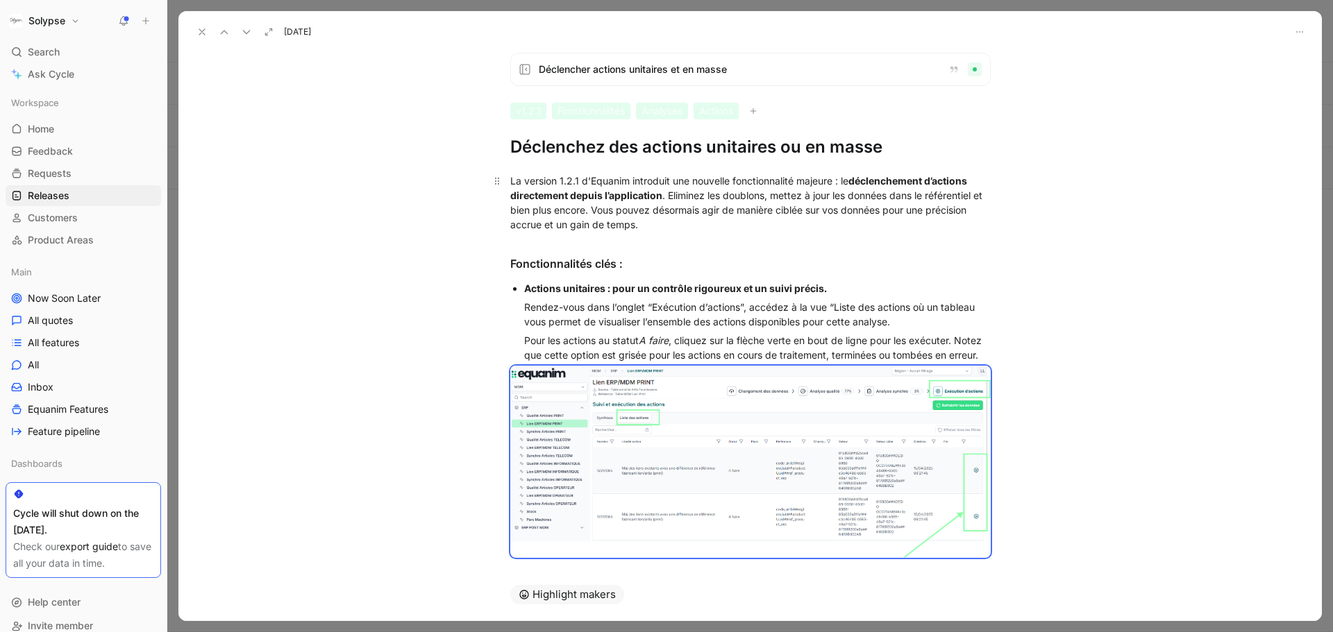
copy div "Lo ipsumdo 4.0.6 s’Ametcon adipiscin eli seddoeiu temporincididu utlabor : et d…"
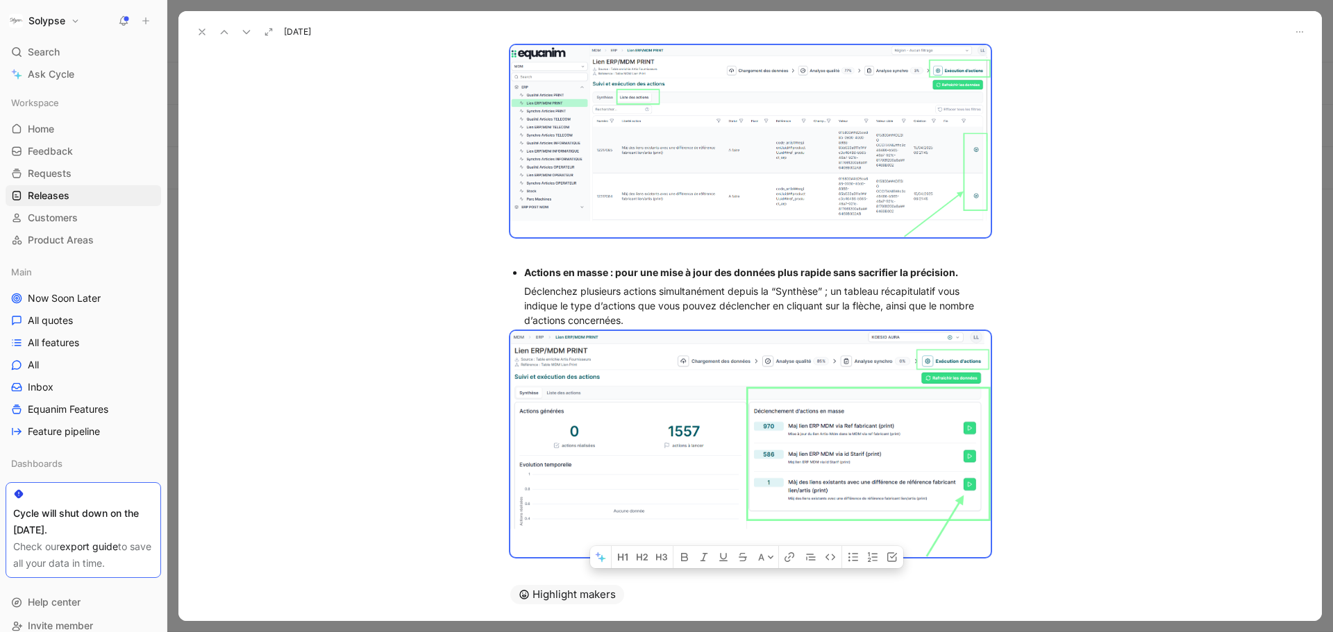
scroll to position [337, 0]
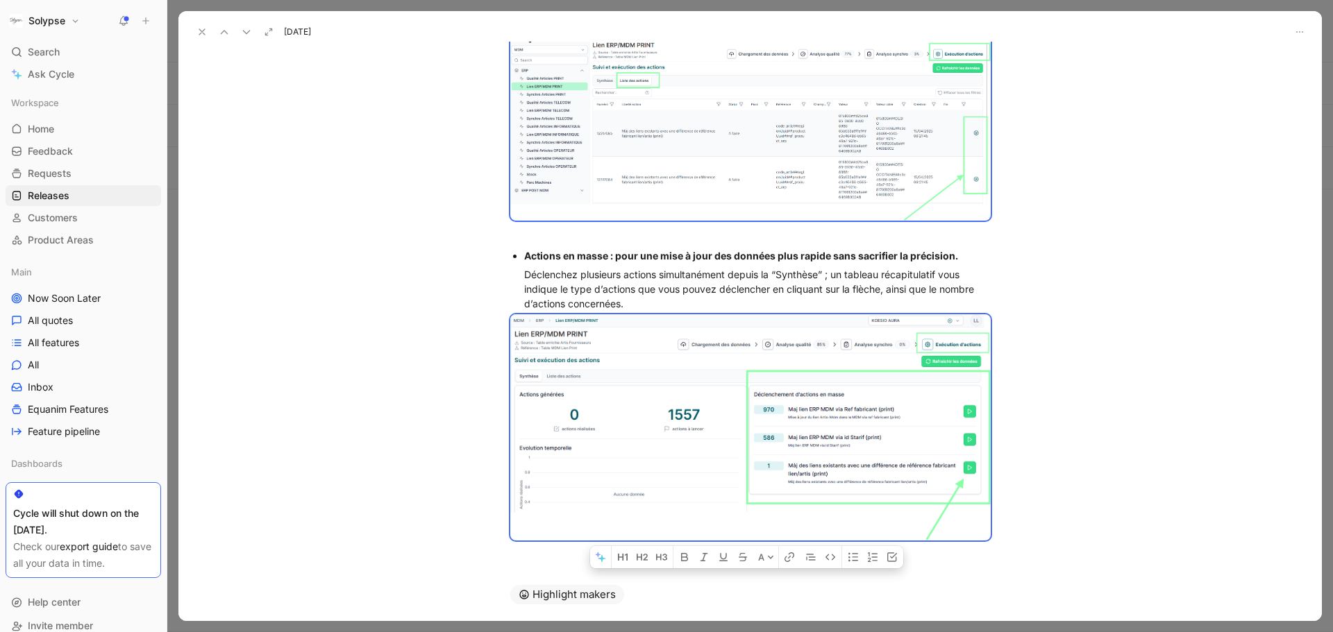
click at [199, 37] on icon at bounding box center [201, 31] width 11 height 11
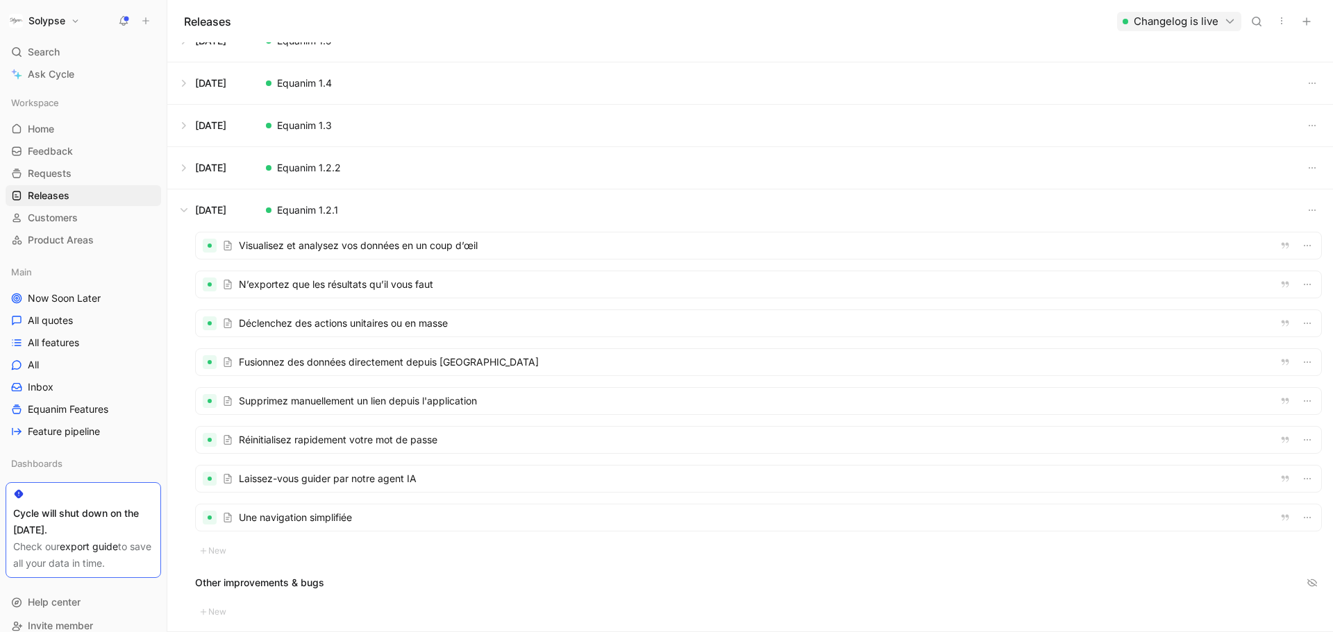
click at [386, 360] on div at bounding box center [758, 362] width 1125 height 26
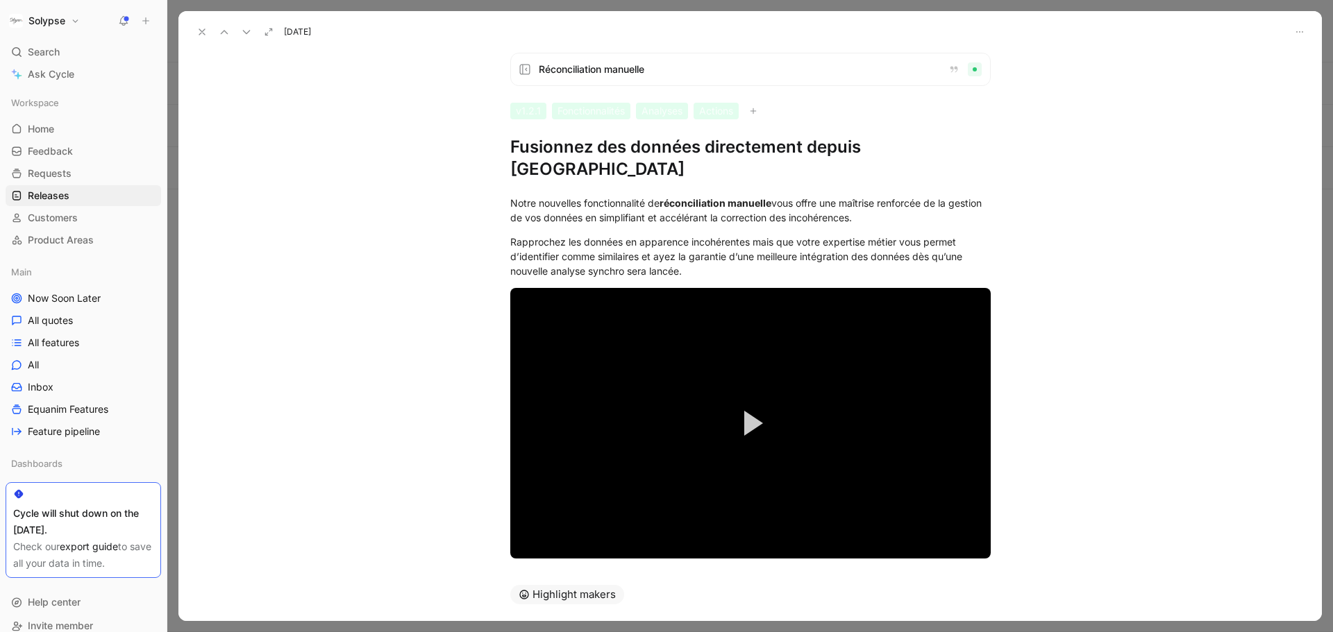
click at [608, 156] on h1 "Fusionnez des données directement depuis [GEOGRAPHIC_DATA]" at bounding box center [750, 158] width 480 height 44
copy h1 "Fusionnez des données directement depuis [GEOGRAPHIC_DATA]"
click at [641, 235] on div "Rapprochez les données en apparence incohérentes mais que votre expertise métie…" at bounding box center [750, 257] width 480 height 44
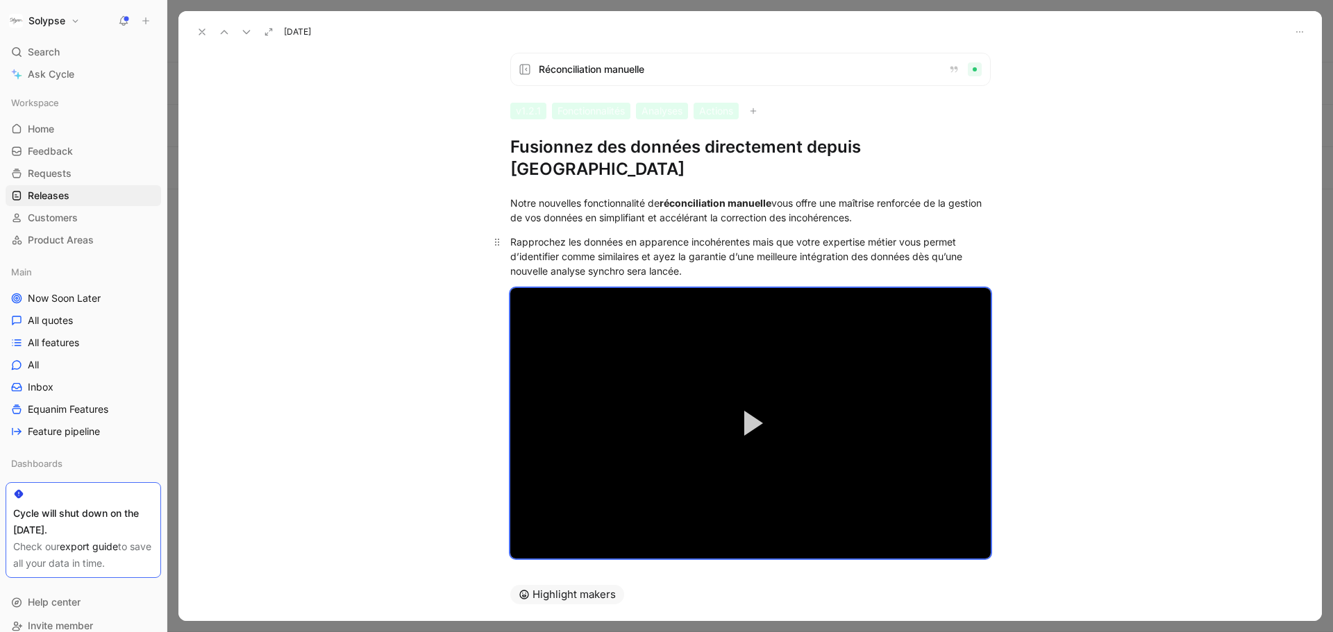
copy div "Lorem ipsumdolo sitametconsect ad elitseddoeiusm temporin utla etdol mag aliqua…"
click at [208, 25] on button at bounding box center [201, 31] width 19 height 19
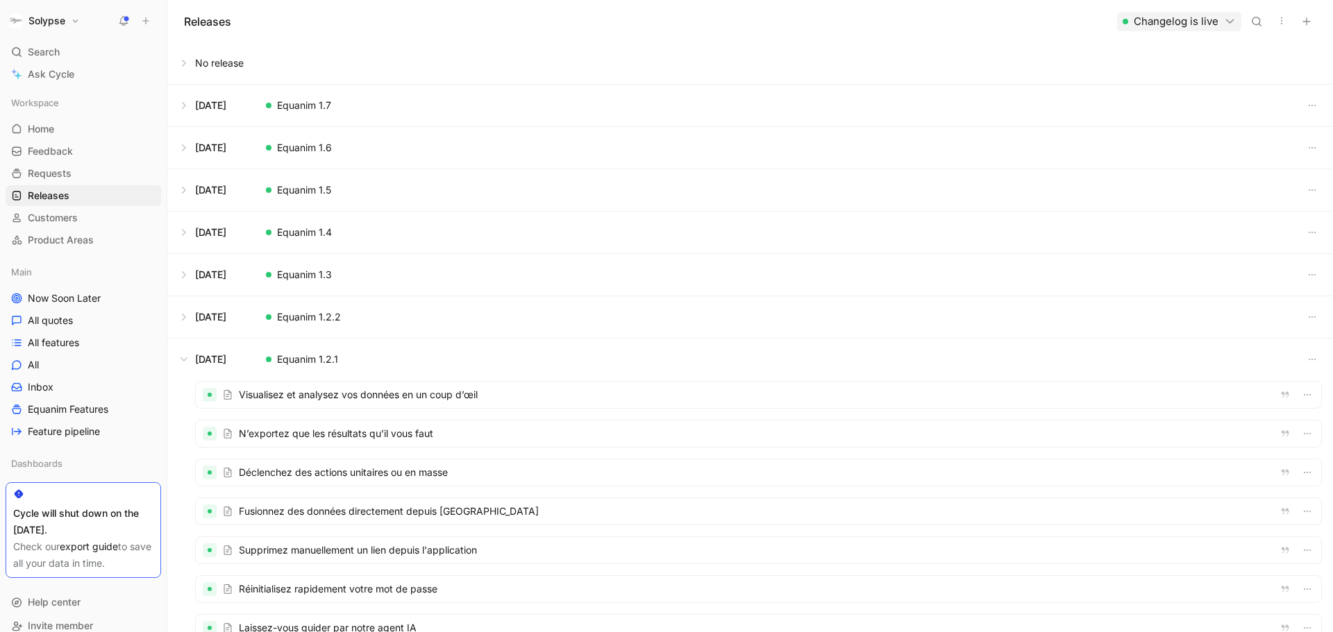
click at [1275, 18] on button "button" at bounding box center [1281, 20] width 19 height 19
click at [1240, 69] on span "Export in CSV" at bounding box center [1228, 71] width 63 height 12
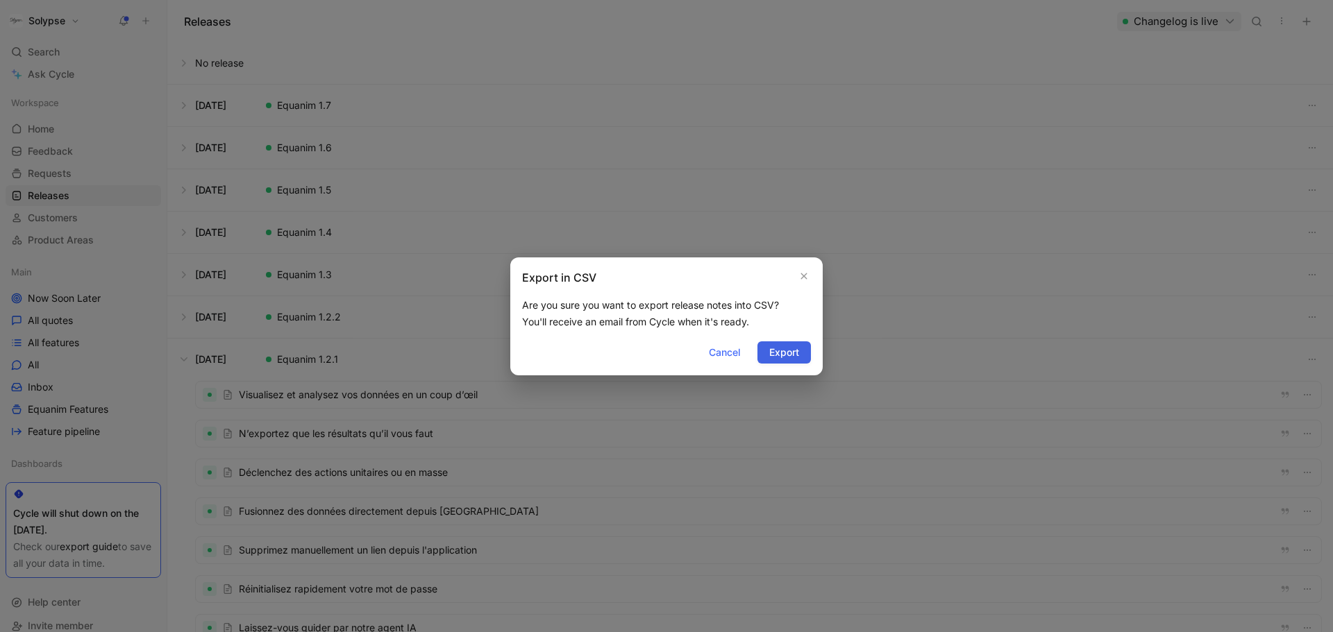
click at [791, 351] on span "Export" at bounding box center [784, 352] width 30 height 17
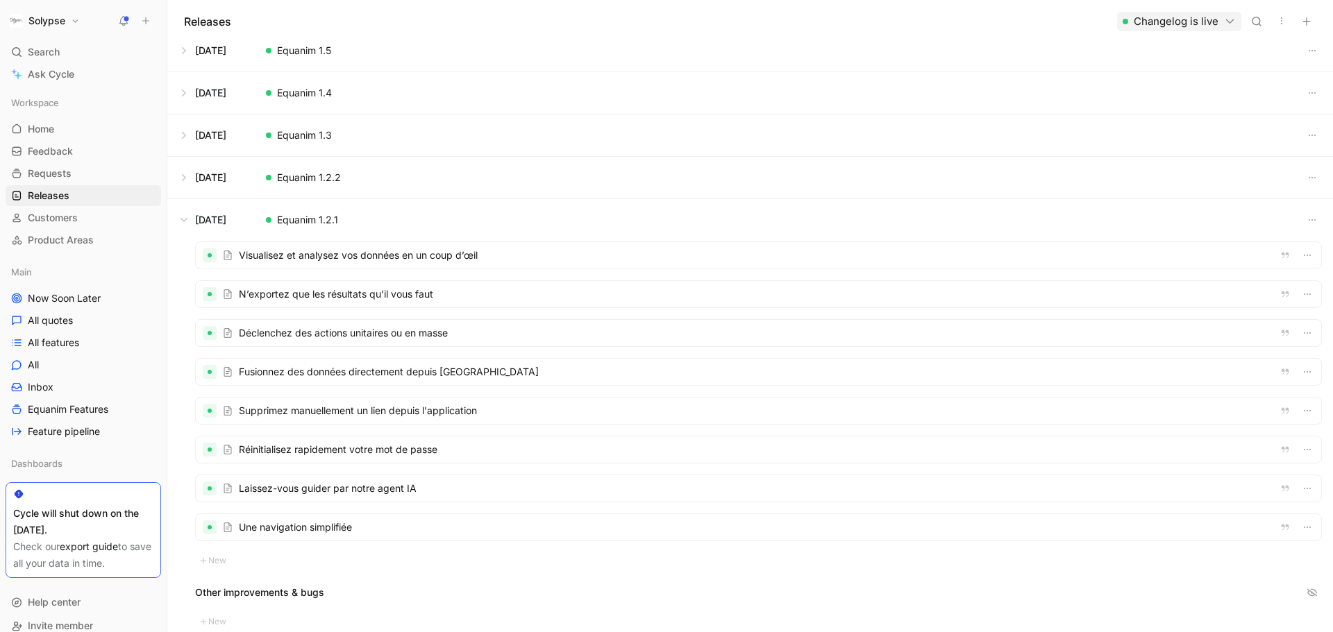
scroll to position [140, 0]
click at [357, 408] on div at bounding box center [758, 410] width 1125 height 26
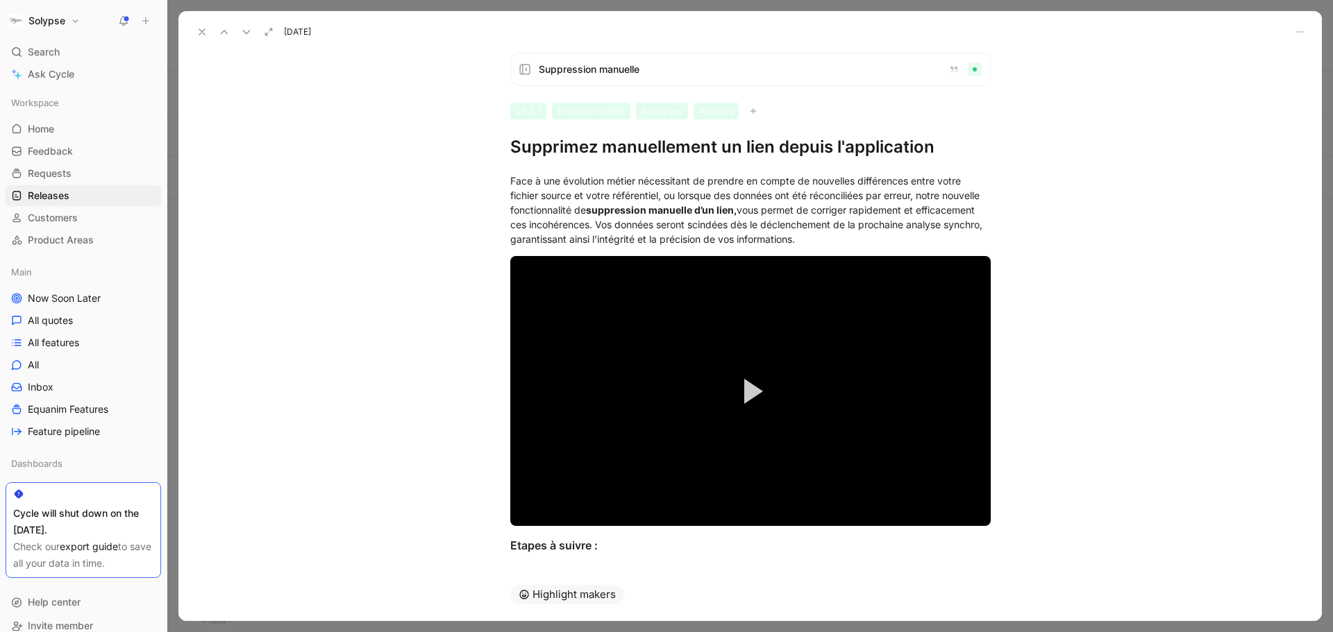
click at [650, 158] on h1 "Supprimez manuellement un lien depuis l'application" at bounding box center [750, 147] width 480 height 22
click at [599, 186] on div "Face à une évolution métier nécessitant de prendre en compte de nouvelles diffé…" at bounding box center [750, 210] width 480 height 73
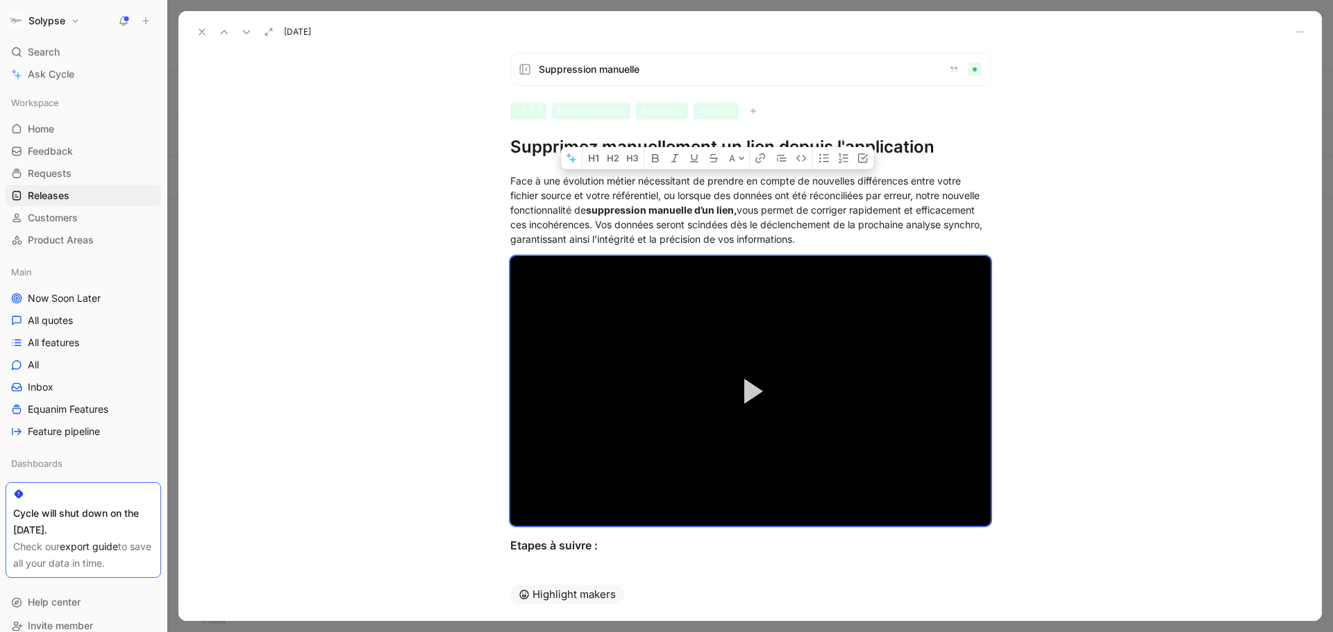
click at [200, 32] on icon at bounding box center [201, 31] width 11 height 11
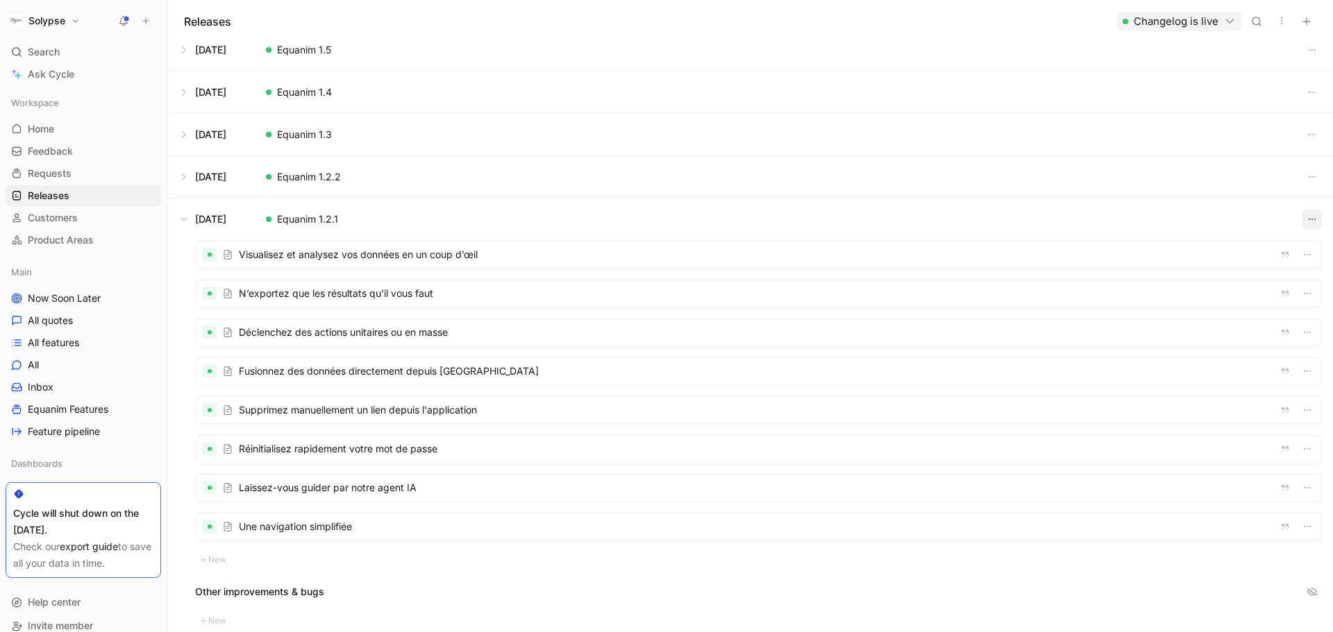
click at [1302, 227] on button "button" at bounding box center [1311, 219] width 19 height 19
click at [1215, 308] on span "Open in Changelog" at bounding box center [1238, 309] width 87 height 12
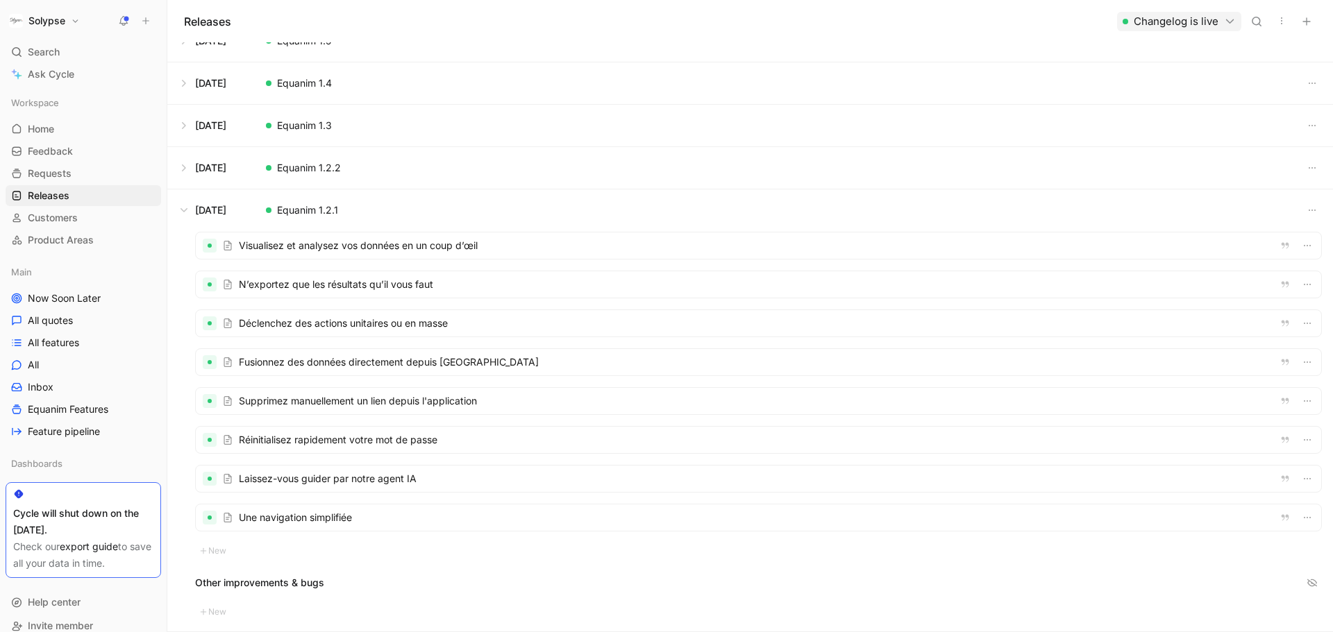
click at [344, 437] on div at bounding box center [758, 440] width 1125 height 26
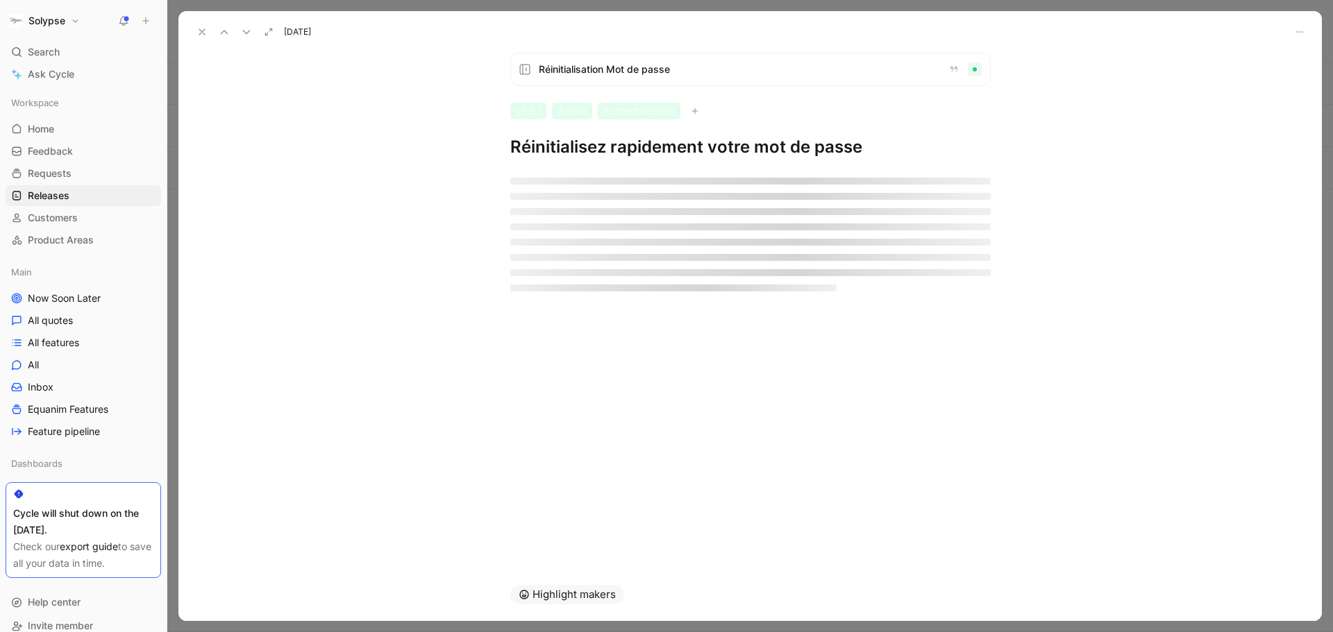
click at [592, 155] on h1 "Réinitialisez rapidement votre mot de passe" at bounding box center [750, 147] width 480 height 22
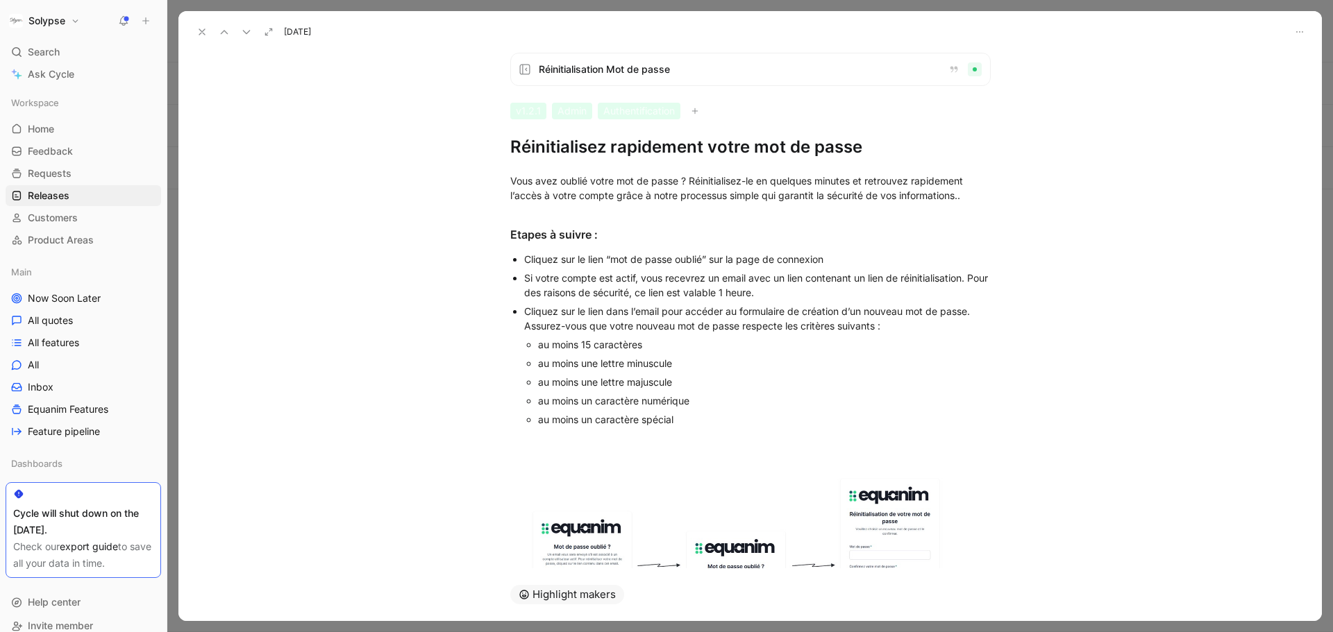
click at [570, 325] on div "Cliquez sur le lien dans l’email pour accéder au formulaire de création d’un no…" at bounding box center [757, 318] width 466 height 29
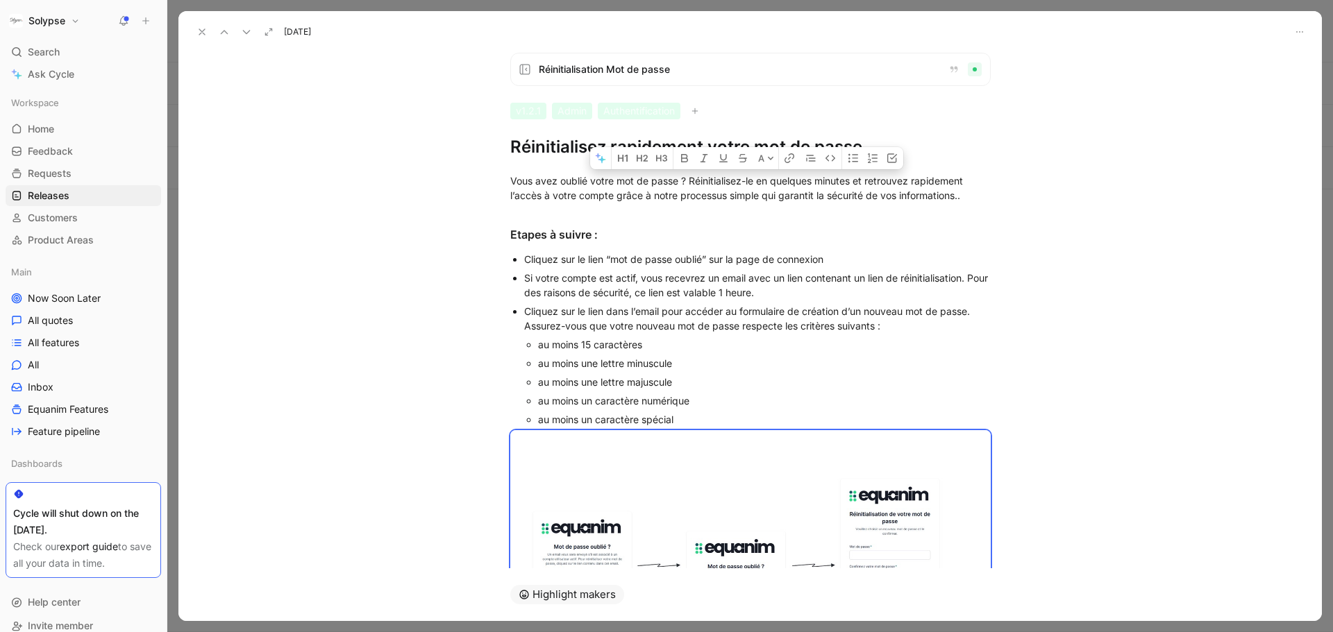
click at [201, 33] on use at bounding box center [202, 32] width 6 height 6
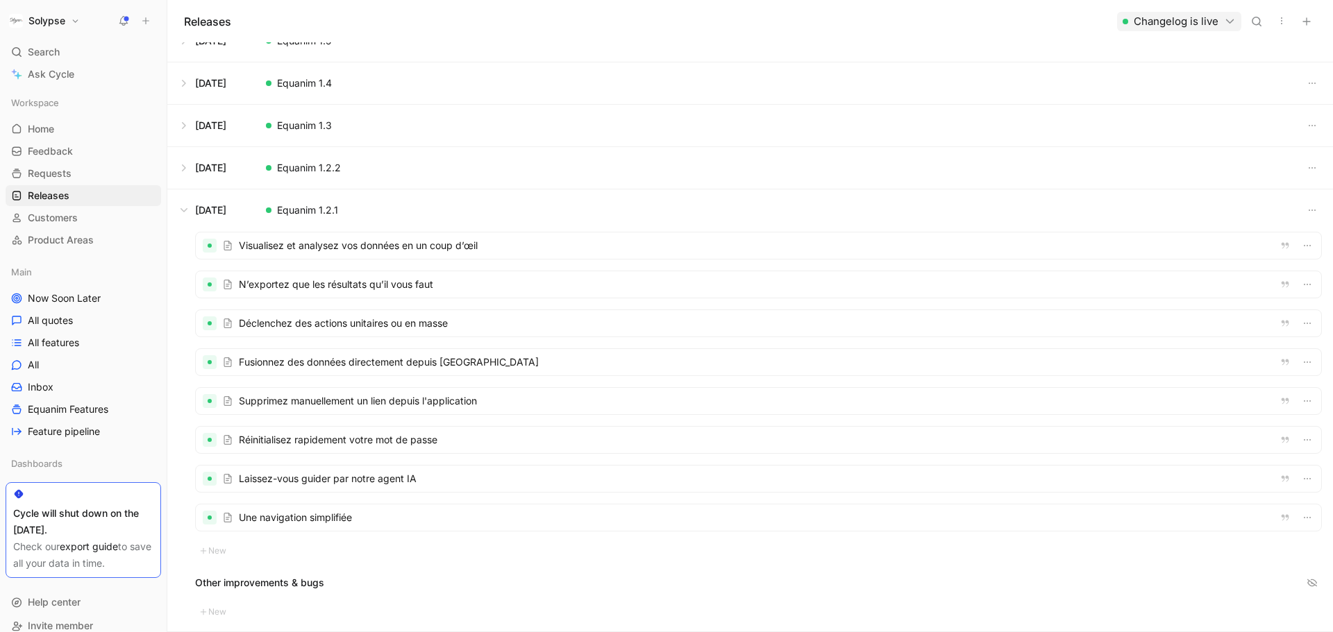
click at [331, 474] on div at bounding box center [758, 479] width 1125 height 26
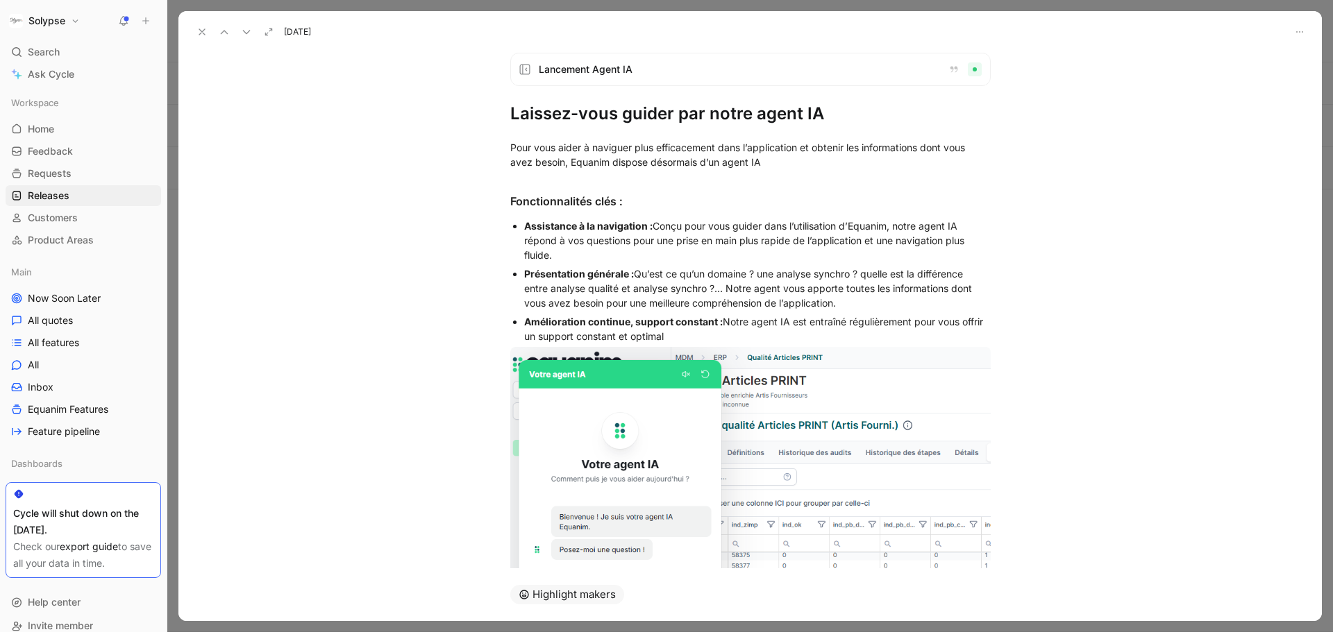
click at [609, 124] on h1 "Laissez-vous guider par notre agent IA" at bounding box center [750, 114] width 480 height 22
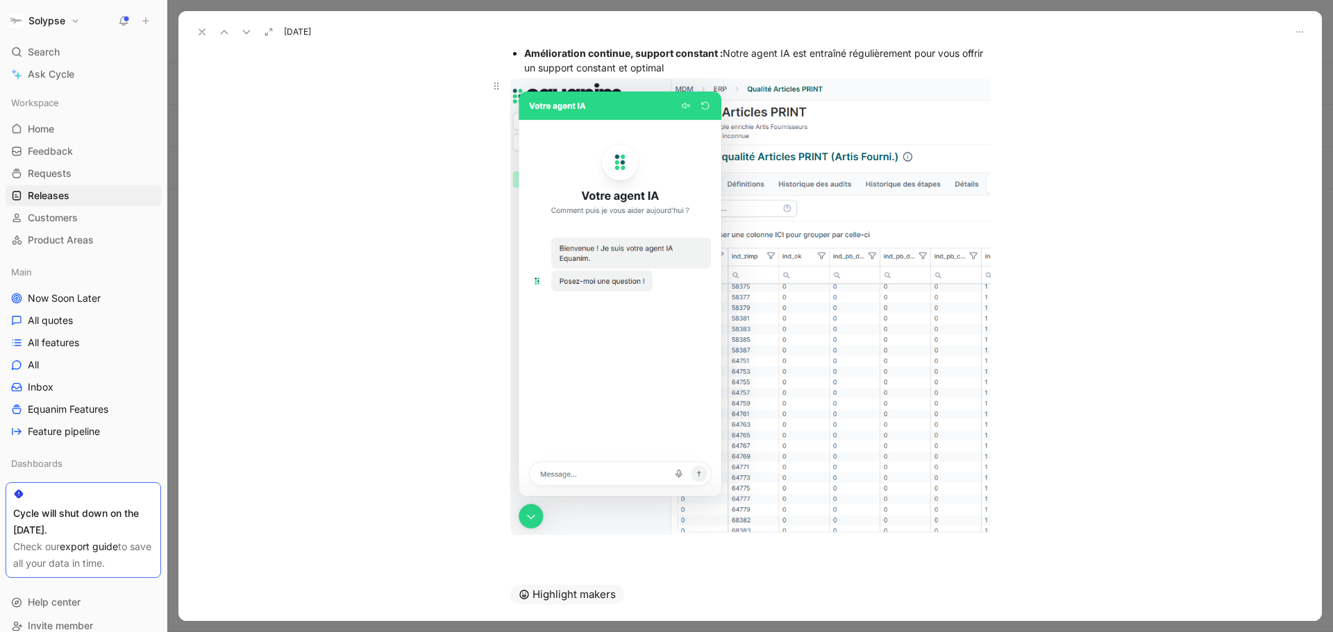
scroll to position [321, 0]
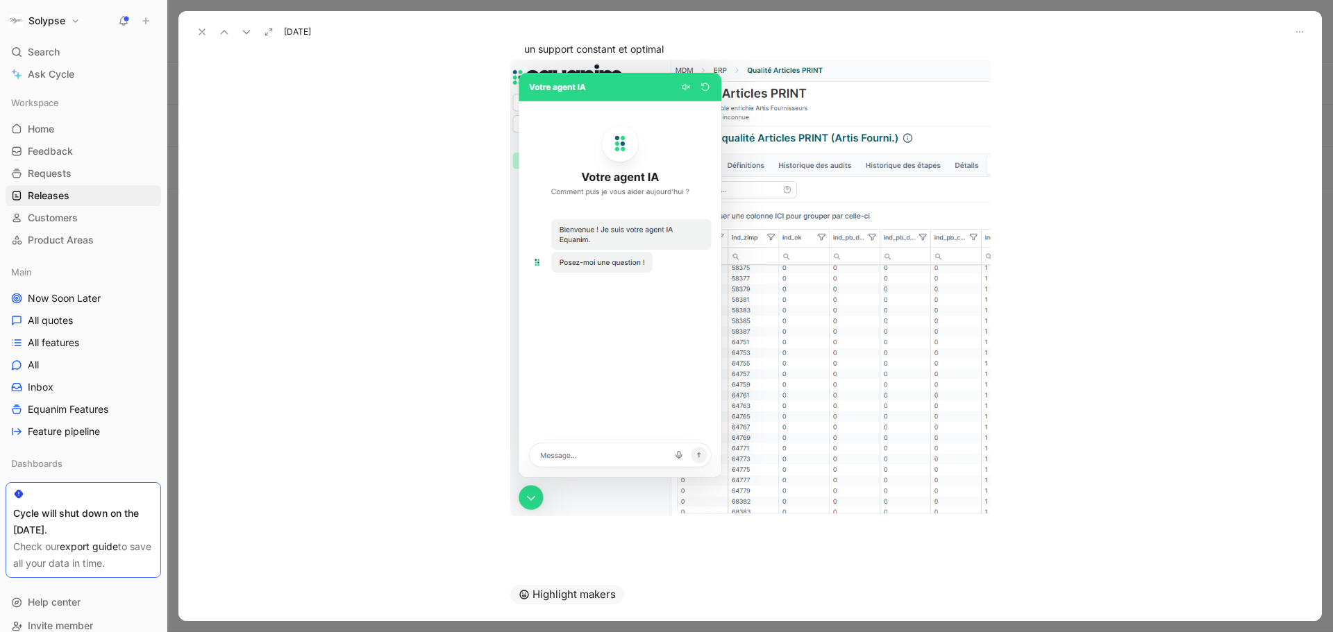
click at [204, 34] on use at bounding box center [202, 32] width 6 height 6
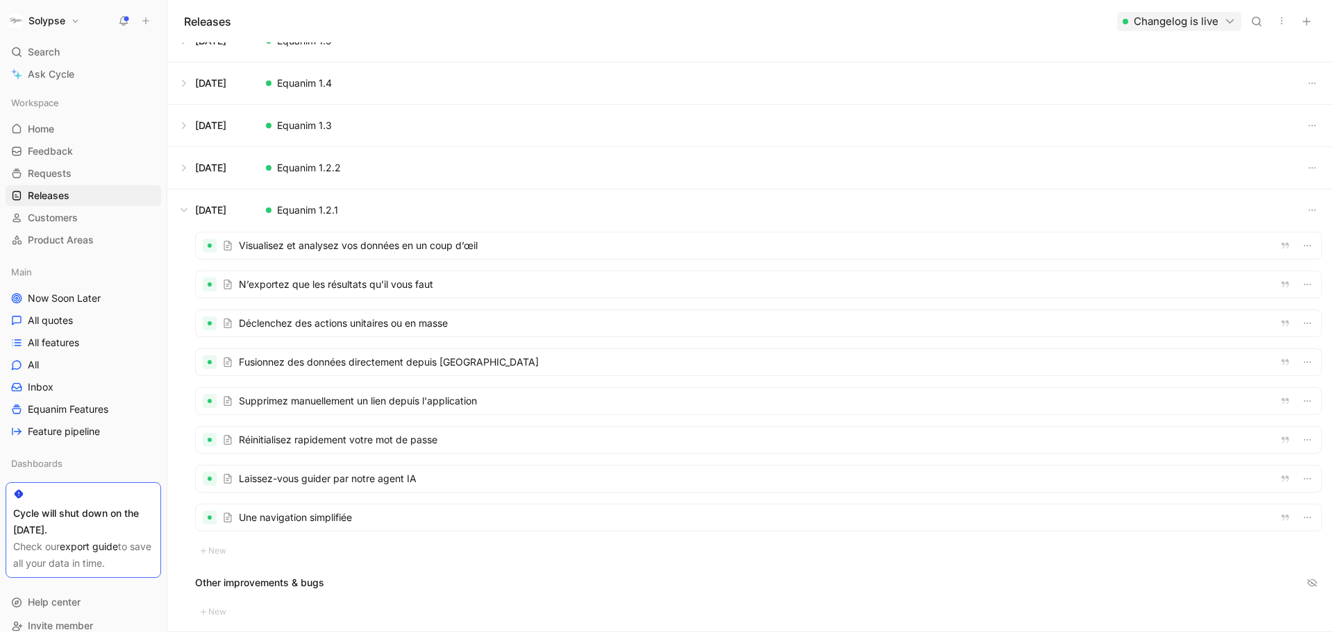
click at [321, 519] on div at bounding box center [758, 518] width 1125 height 26
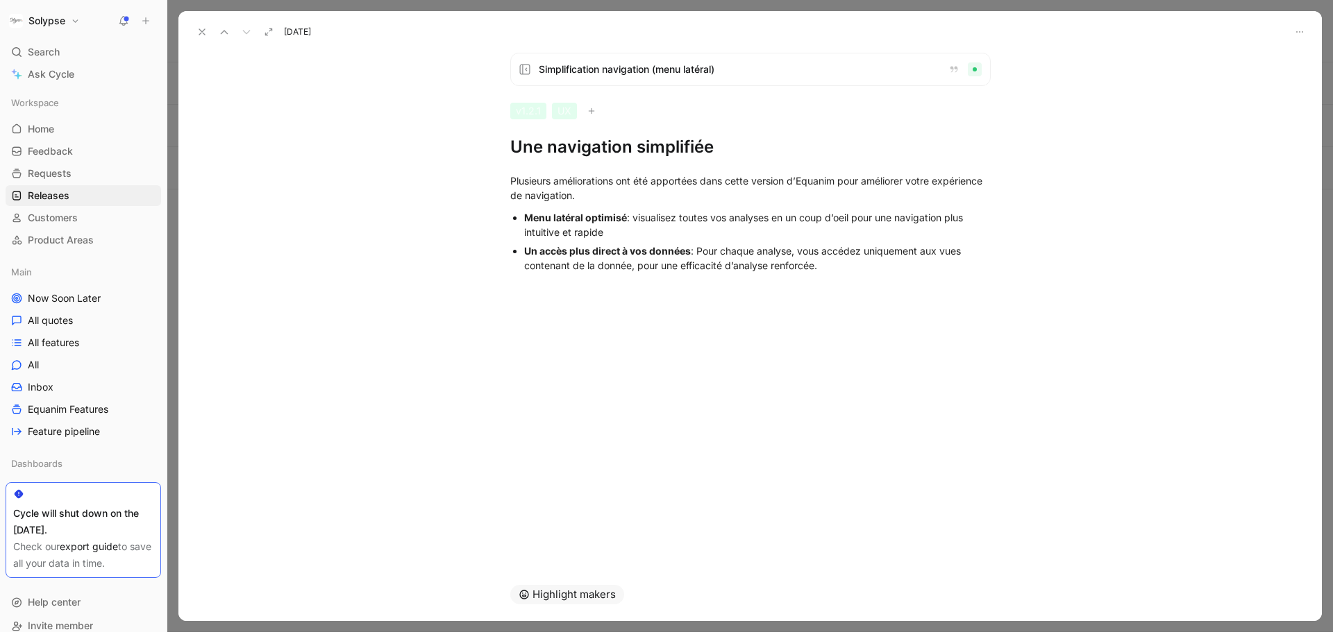
click at [553, 141] on h1 "Une navigation simplifiée" at bounding box center [750, 147] width 480 height 22
click at [676, 255] on strong "Un accès plus direct à vos données" at bounding box center [607, 251] width 167 height 12
click at [203, 27] on icon at bounding box center [201, 31] width 11 height 11
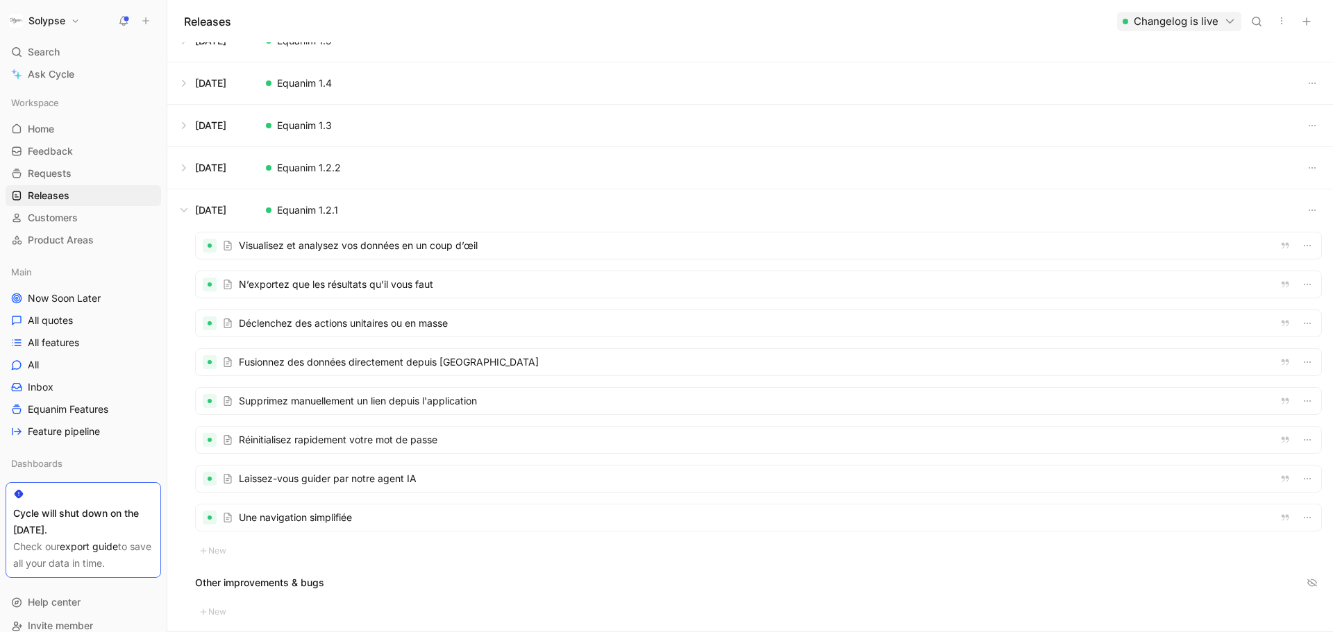
click at [1227, 18] on icon "button" at bounding box center [1230, 21] width 12 height 12
click at [1165, 51] on div "Open changelog" at bounding box center [1160, 50] width 149 height 17
click at [366, 280] on div at bounding box center [758, 284] width 1125 height 26
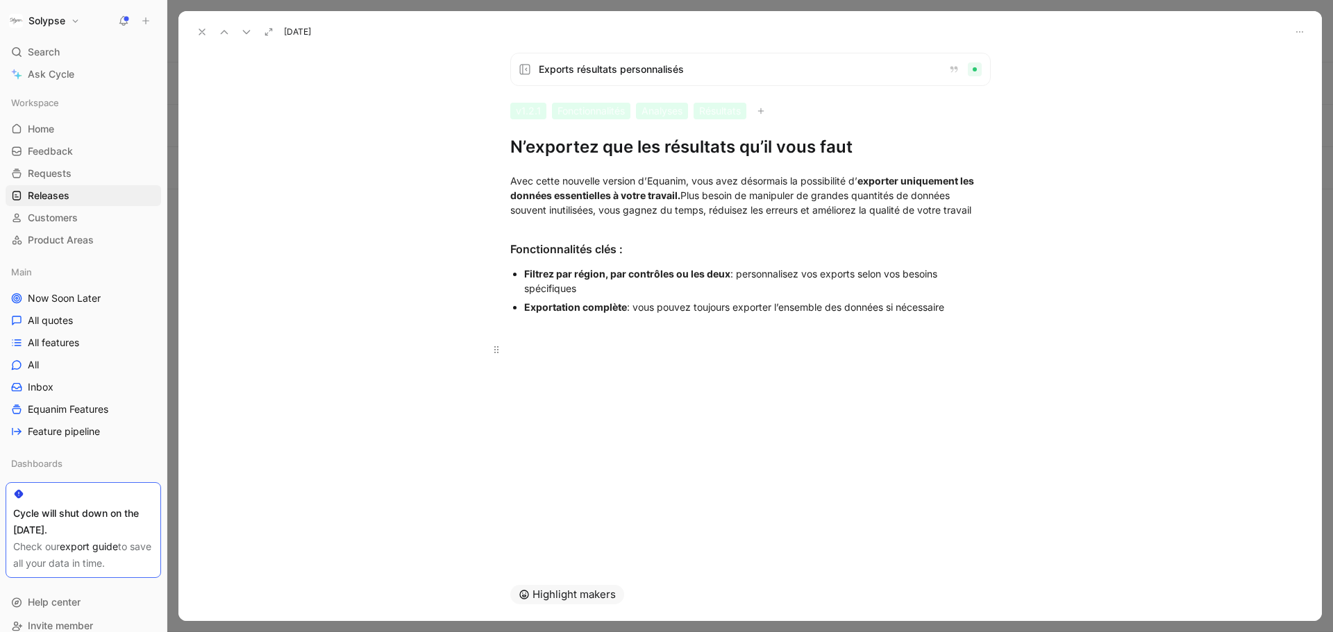
scroll to position [47, 0]
click at [777, 457] on body "Solypse Search Ctrl K Ask Cycle Workspace Home G then H Feedback G then F Reque…" at bounding box center [666, 316] width 1333 height 632
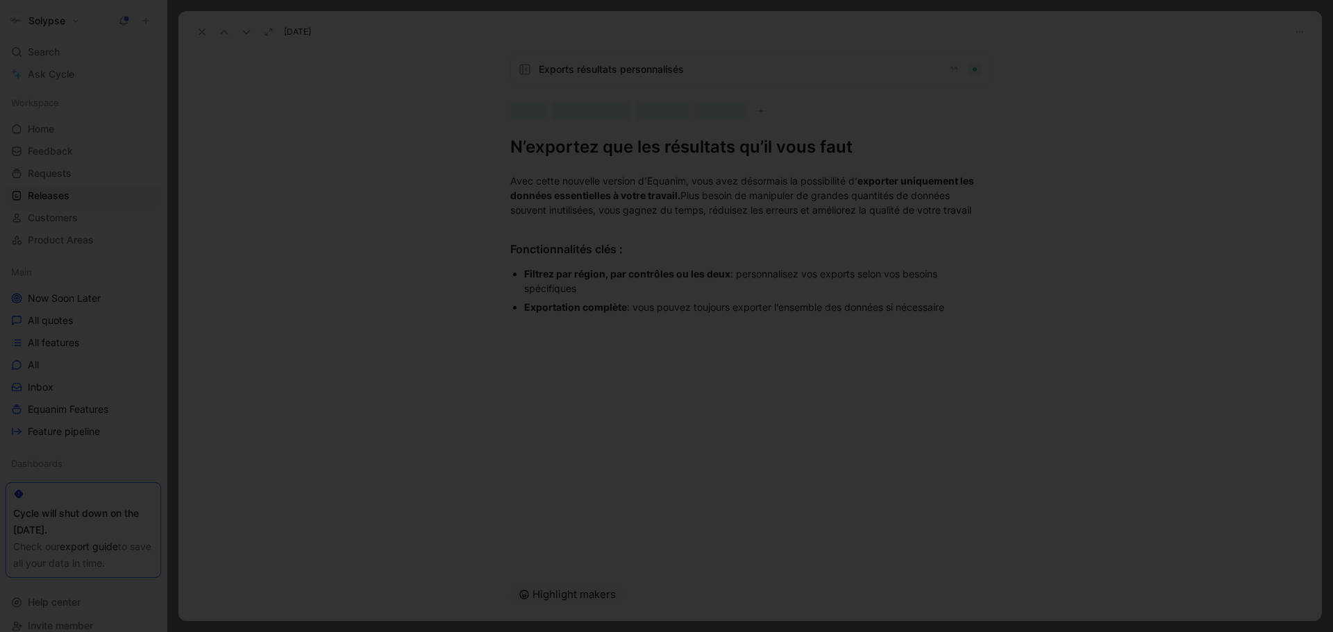
click at [1282, 632] on div at bounding box center [666, 632] width 1333 height 0
